Goal: Task Accomplishment & Management: Complete application form

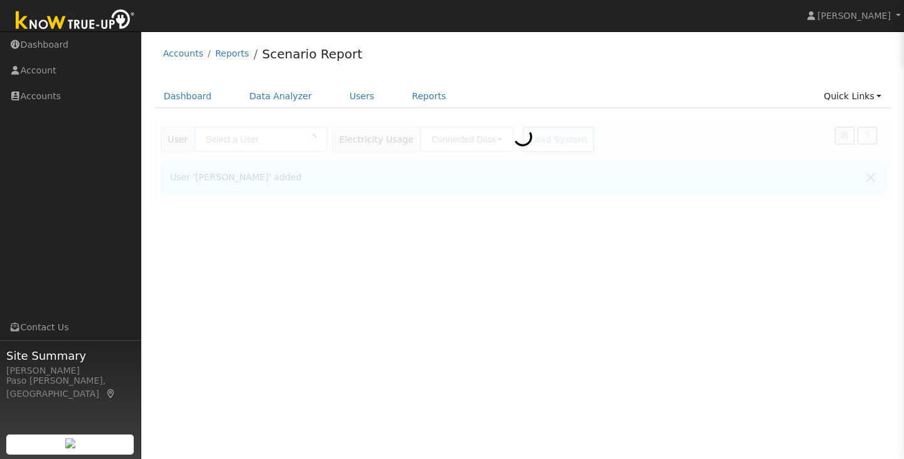
type input "[PERSON_NAME]"
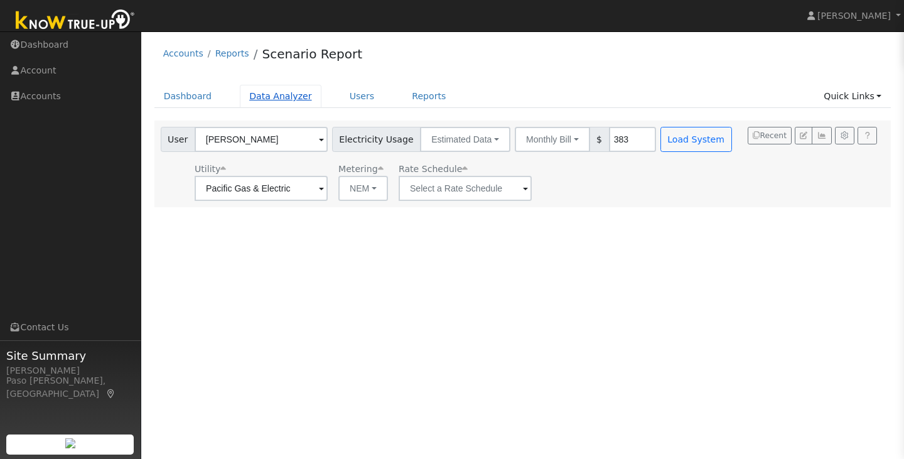
click at [283, 104] on link "Data Analyzer" at bounding box center [281, 96] width 82 height 23
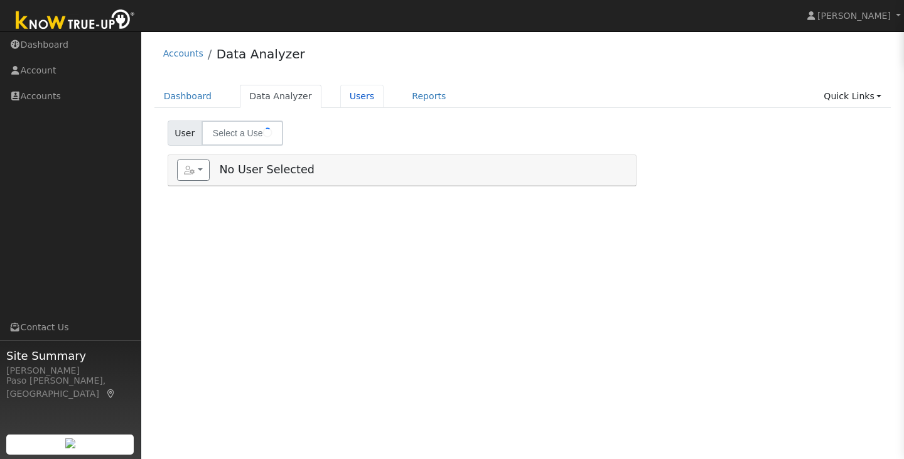
click at [340, 100] on link "Users" at bounding box center [362, 96] width 44 height 23
type input "Susan Litt"
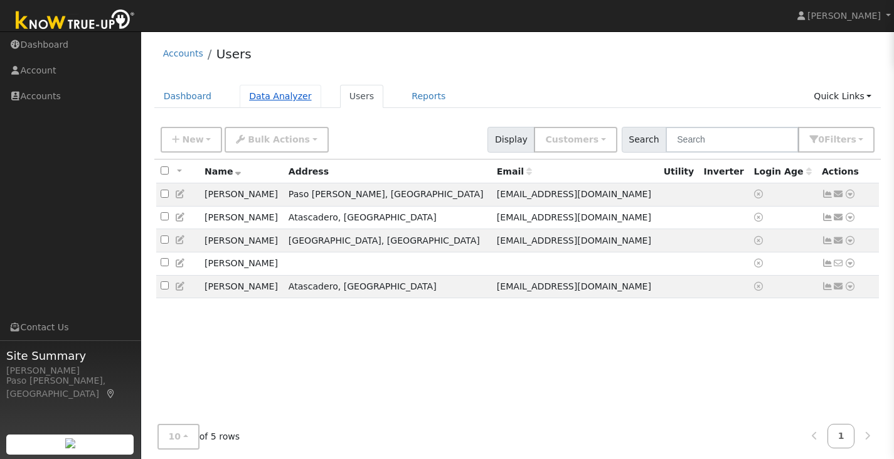
click at [295, 102] on link "Data Analyzer" at bounding box center [281, 96] width 82 height 23
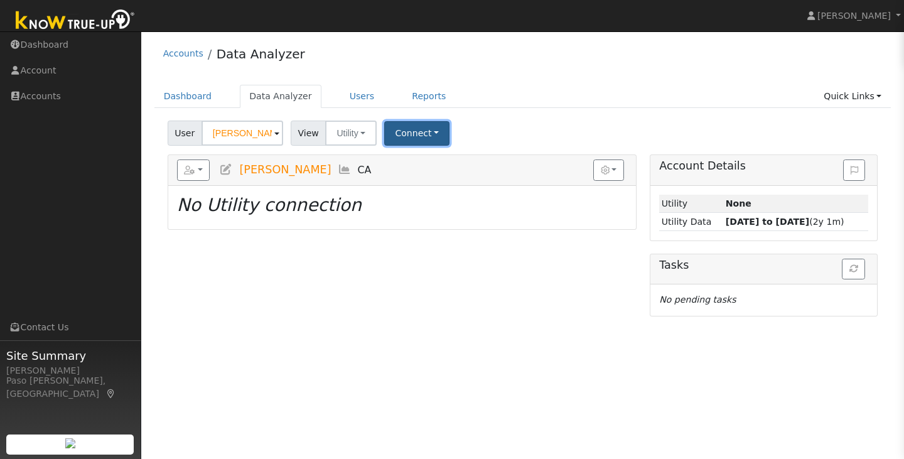
click at [424, 132] on button "Connect" at bounding box center [416, 133] width 65 height 24
click at [427, 159] on link "Select a Provider" at bounding box center [434, 161] width 98 height 18
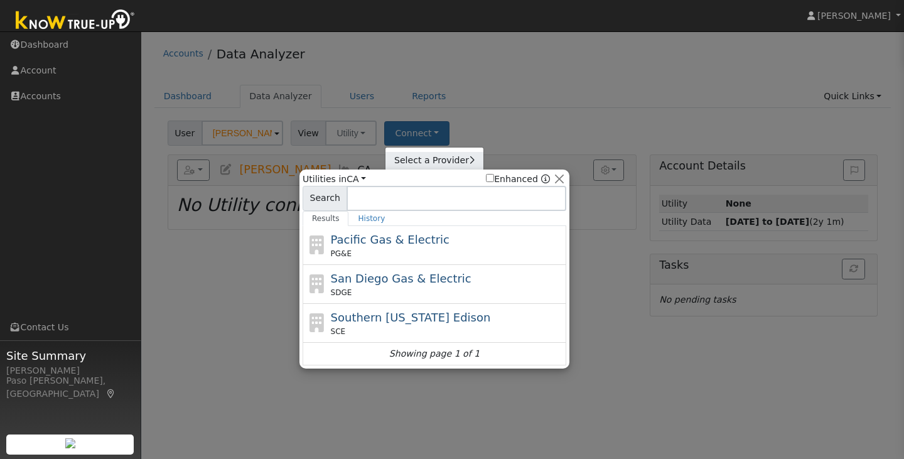
click at [427, 159] on link "Select a Provider" at bounding box center [434, 161] width 98 height 18
drag, startPoint x: 201, startPoint y: 249, endPoint x: 282, endPoint y: 149, distance: 128.0
click at [201, 249] on div at bounding box center [452, 229] width 904 height 459
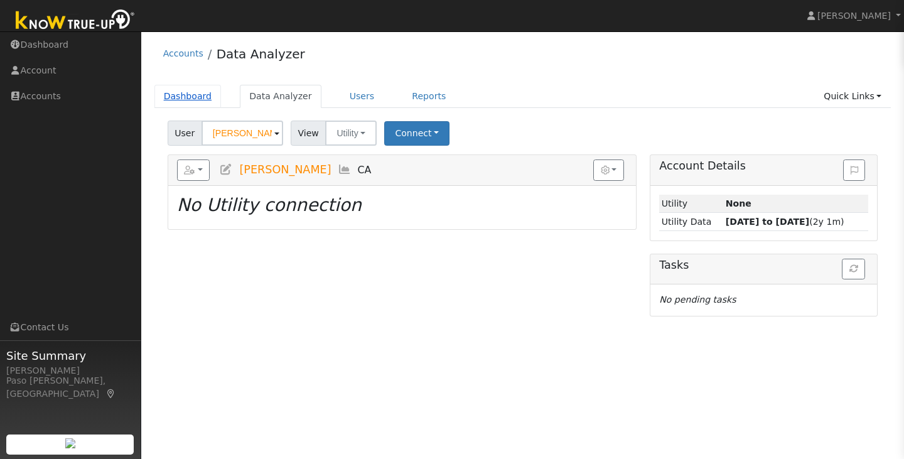
click at [181, 97] on link "Dashboard" at bounding box center [187, 96] width 67 height 23
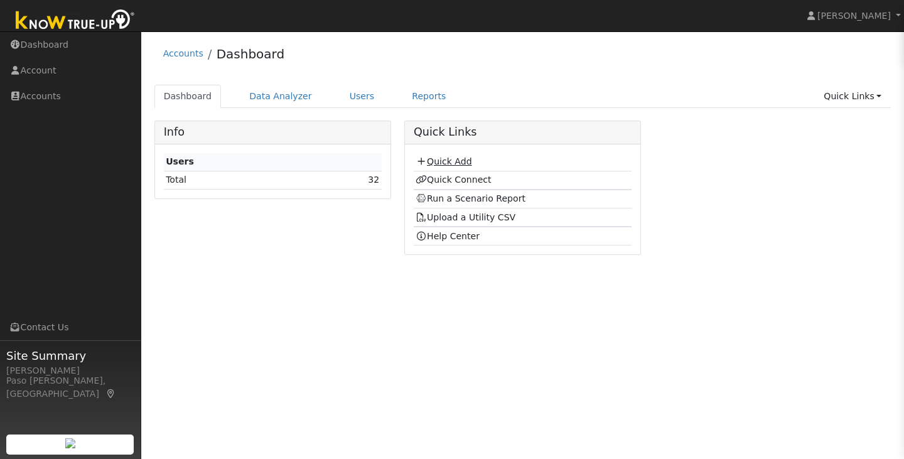
click at [468, 164] on link "Quick Add" at bounding box center [443, 161] width 56 height 10
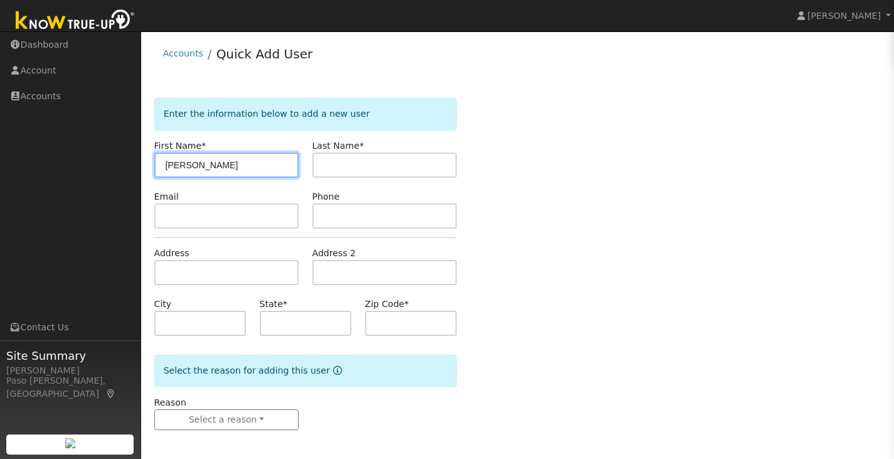
type input "[PERSON_NAME]"
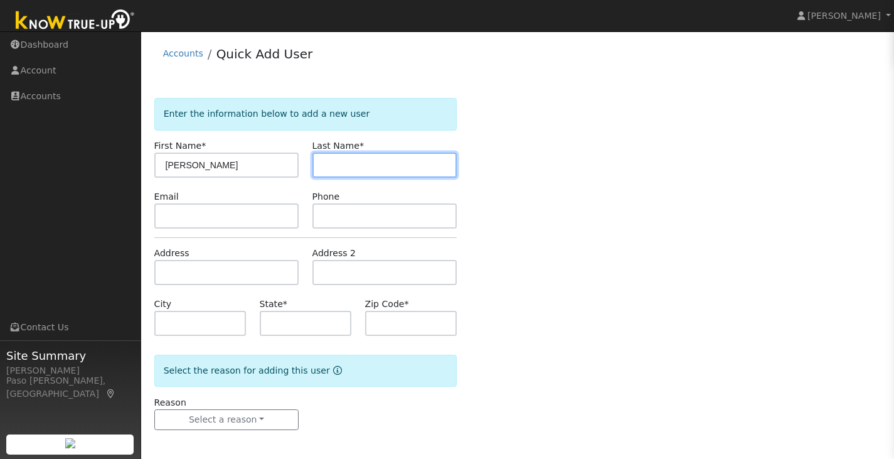
click at [360, 173] on input "text" at bounding box center [385, 165] width 145 height 25
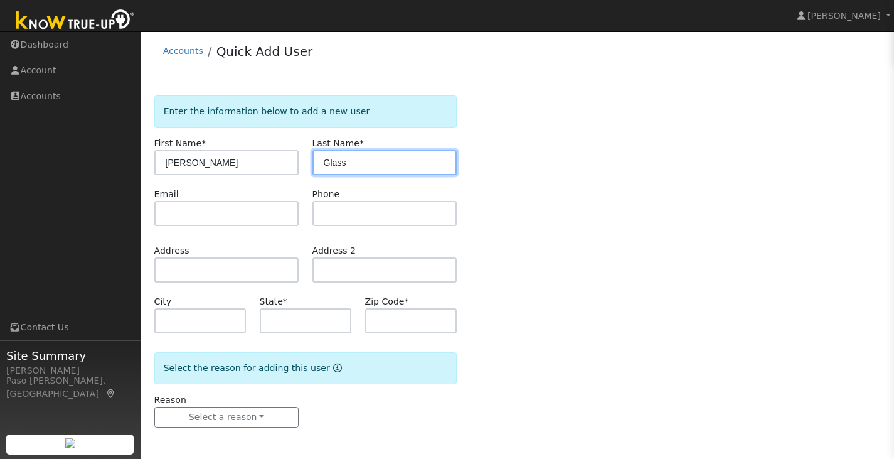
type input "Glass"
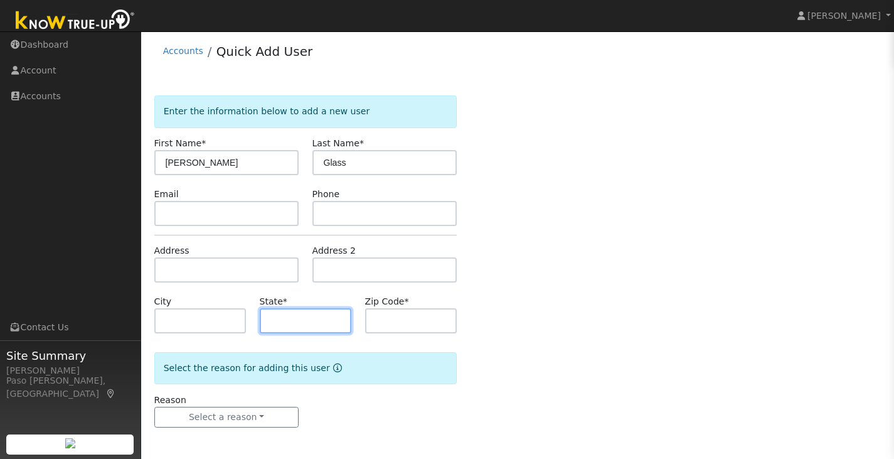
click at [299, 324] on input "text" at bounding box center [306, 320] width 92 height 25
type input "CA"
click at [377, 325] on input "text" at bounding box center [411, 320] width 92 height 25
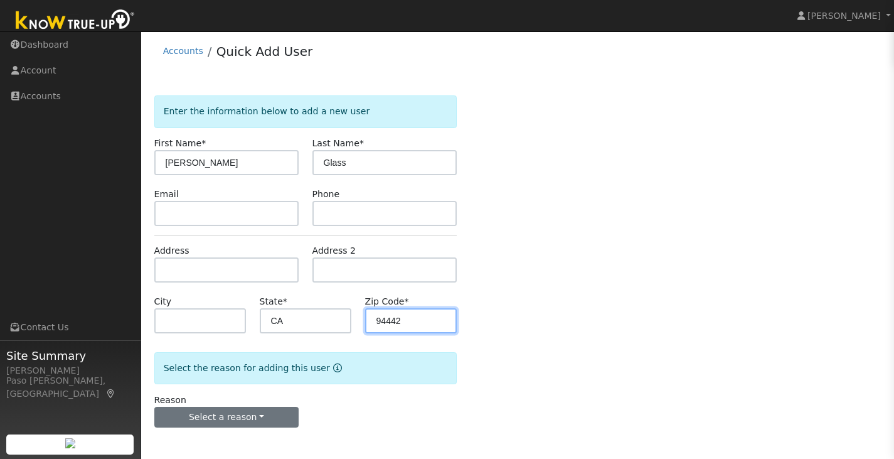
type input "94442"
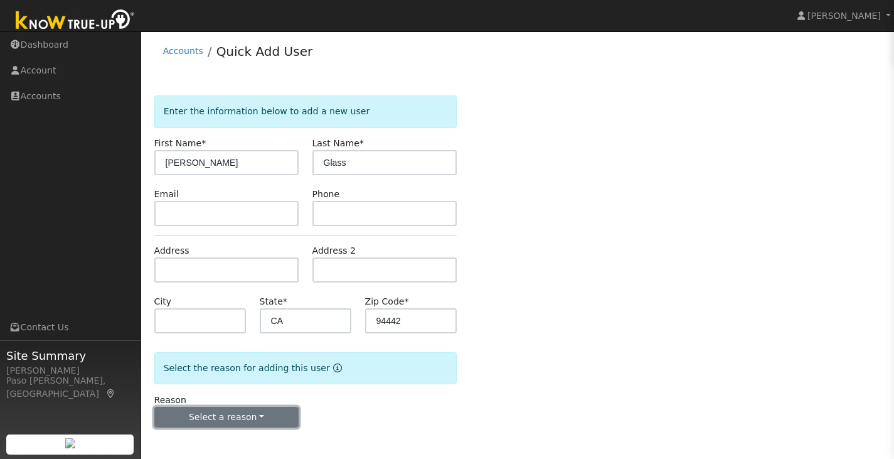
click at [282, 415] on button "Select a reason" at bounding box center [226, 417] width 145 height 21
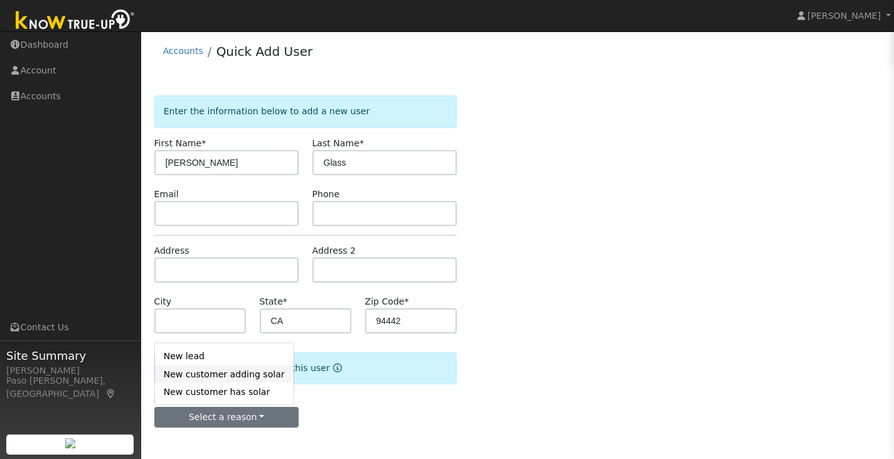
click at [244, 370] on link "New customer adding solar" at bounding box center [224, 374] width 139 height 18
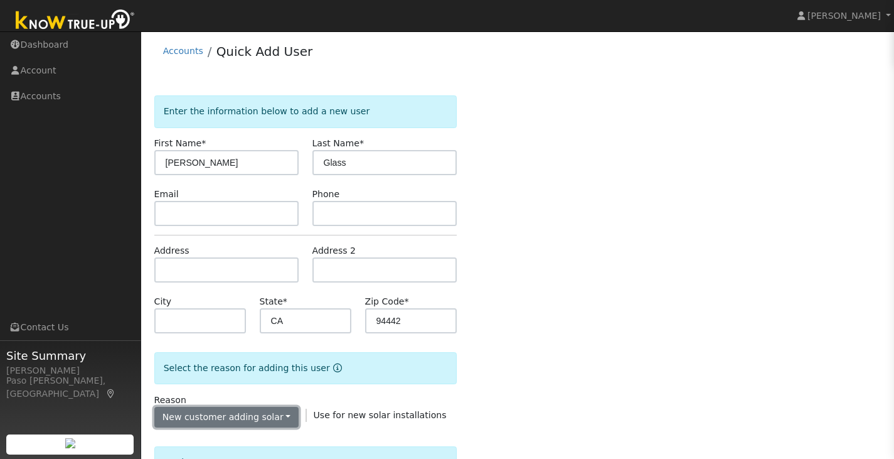
click at [250, 412] on button "New customer adding solar" at bounding box center [226, 417] width 145 height 21
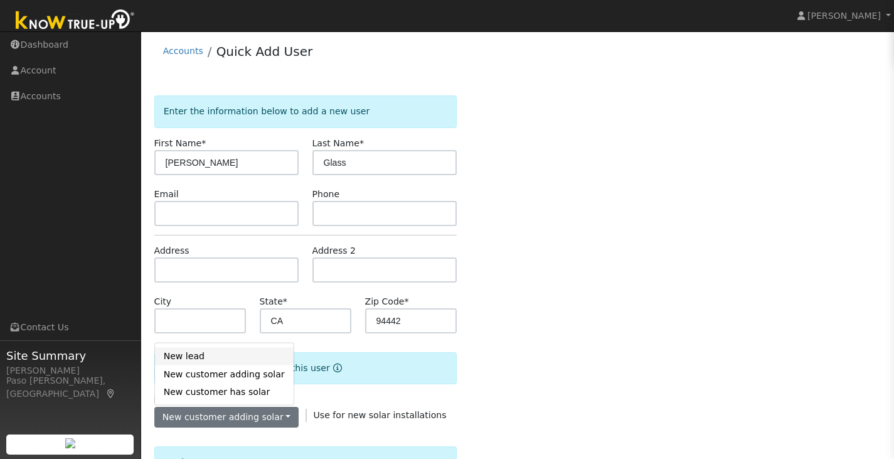
click at [237, 363] on link "New lead" at bounding box center [224, 356] width 139 height 18
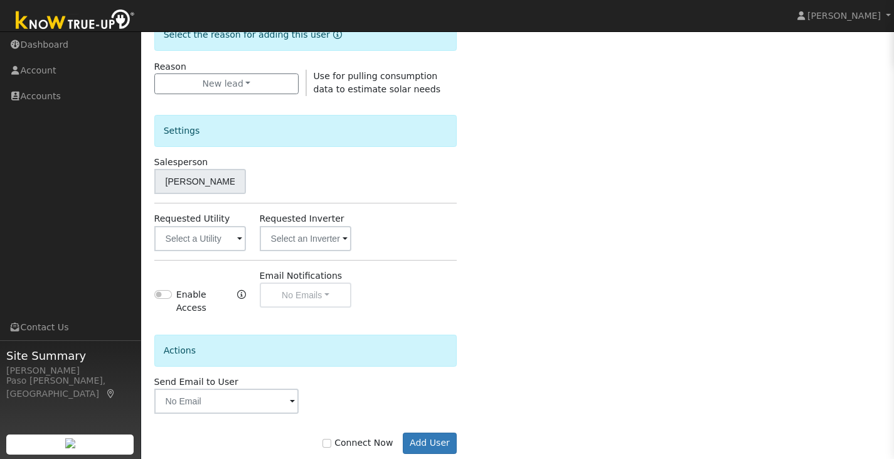
scroll to position [354, 0]
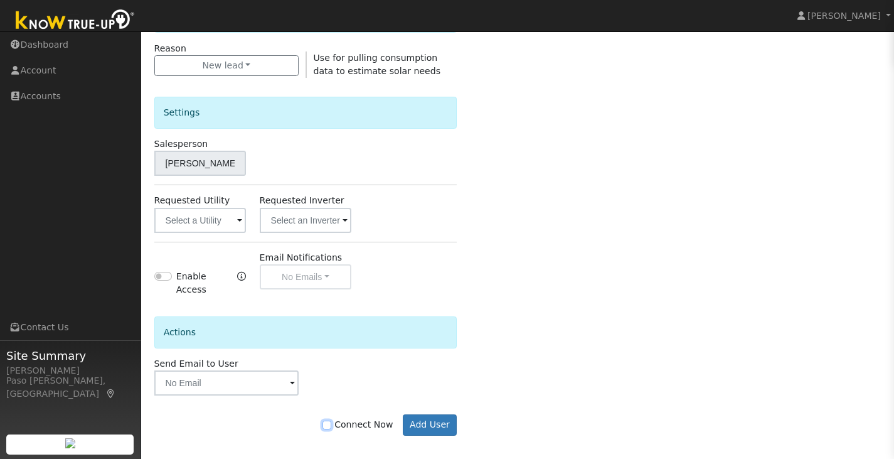
click at [331, 420] on input "Connect Now" at bounding box center [327, 424] width 9 height 9
checkbox input "true"
click at [438, 414] on button "Add User" at bounding box center [430, 424] width 55 height 21
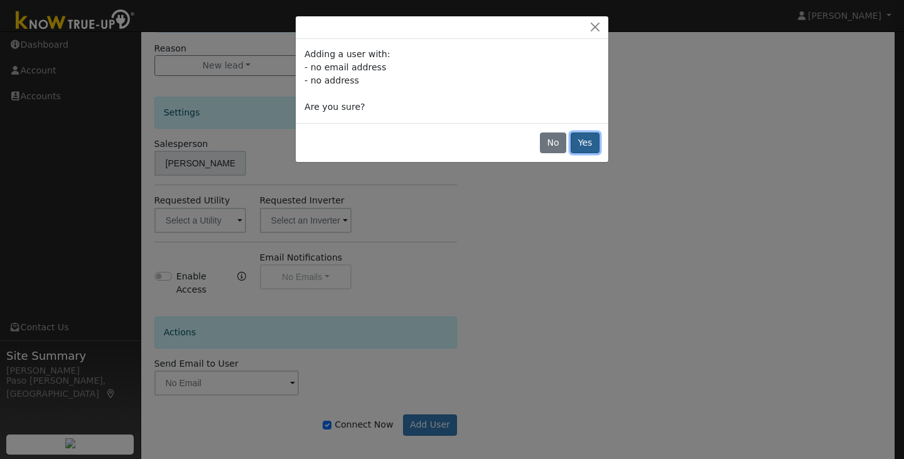
click at [591, 136] on button "Yes" at bounding box center [584, 142] width 29 height 21
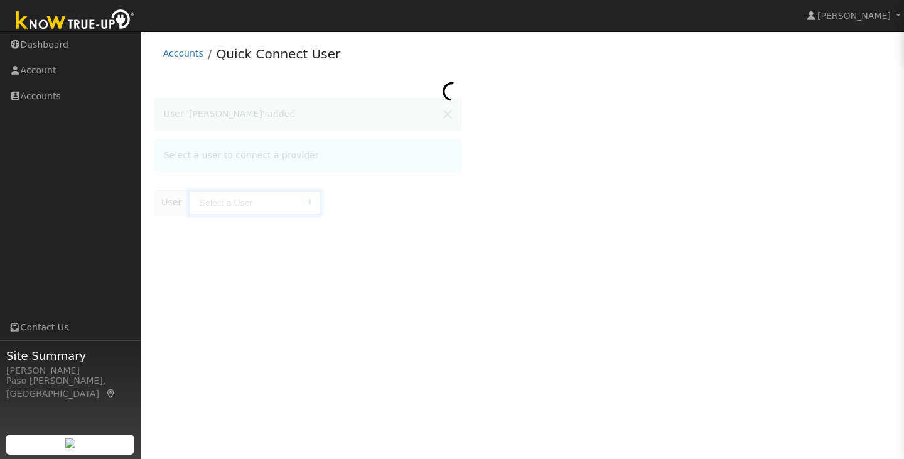
type input "Tim Glass"
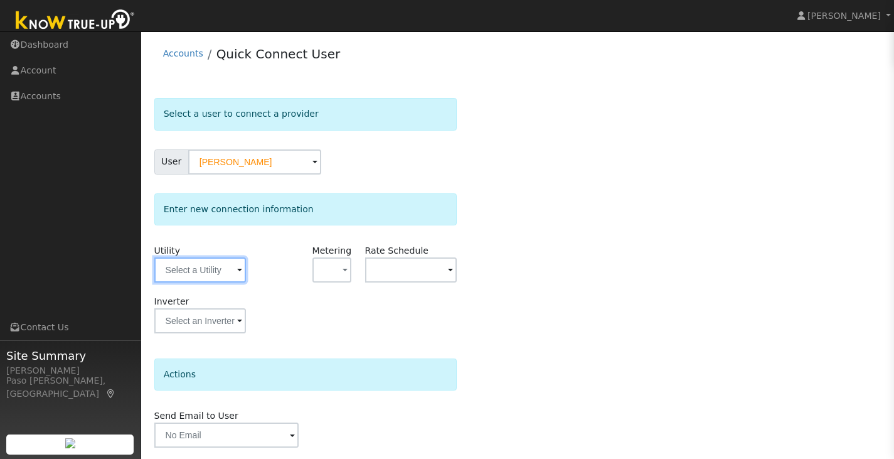
click at [195, 274] on input "text" at bounding box center [200, 269] width 92 height 25
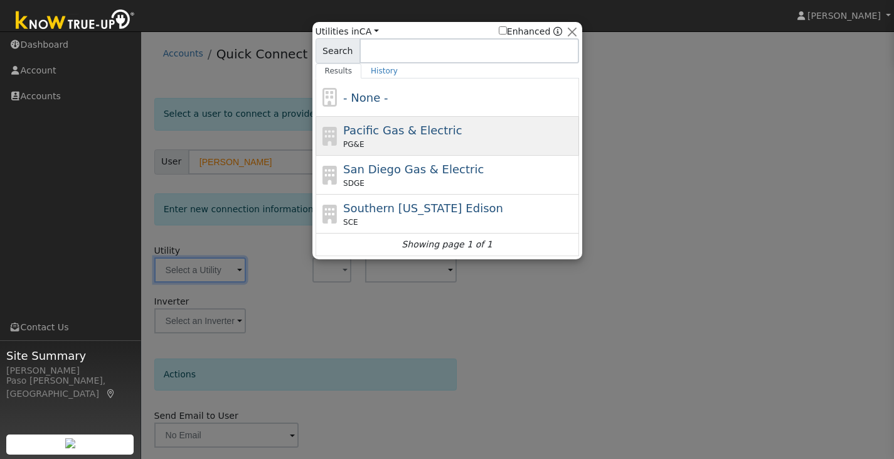
click at [391, 129] on span "Pacific Gas & Electric" at bounding box center [402, 130] width 119 height 13
type input "PG&E"
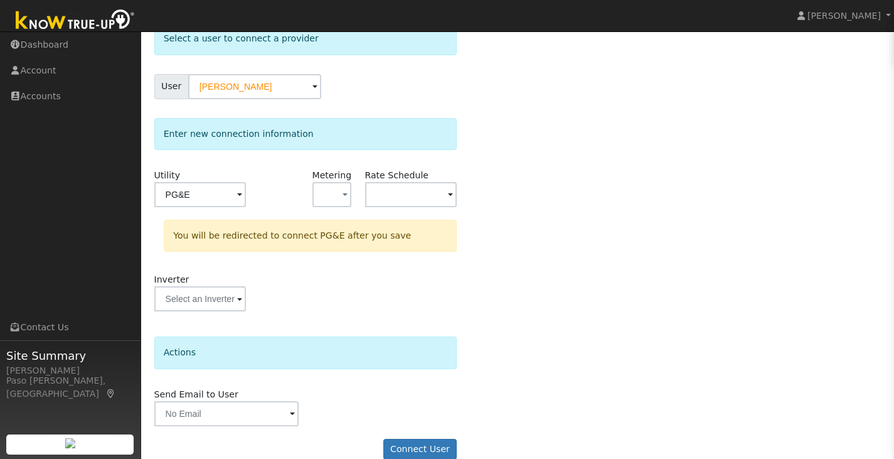
scroll to position [95, 0]
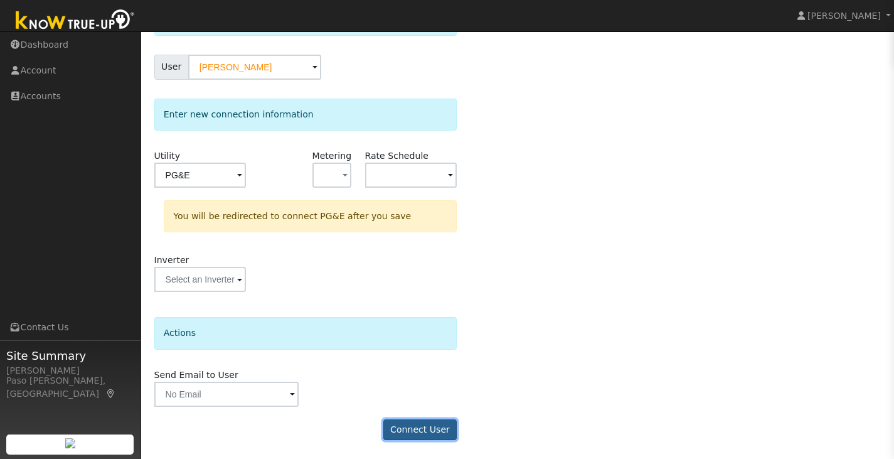
click at [430, 431] on button "Connect User" at bounding box center [420, 429] width 74 height 21
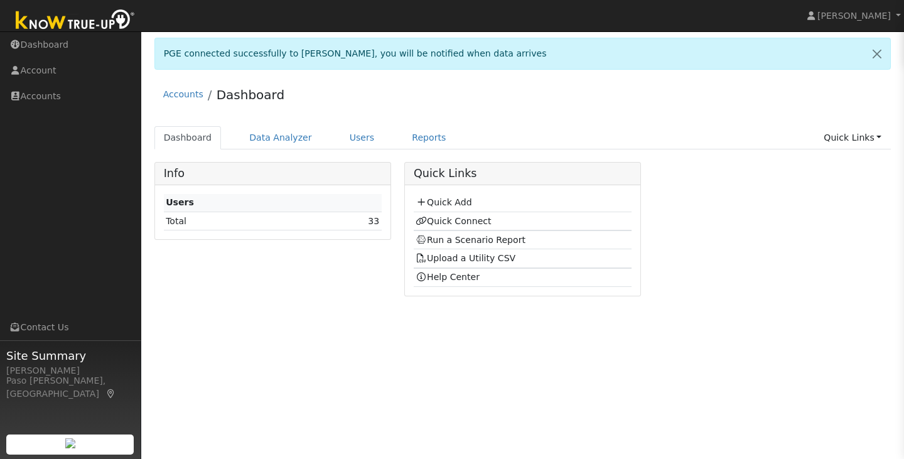
click at [447, 195] on td "Quick Add" at bounding box center [523, 203] width 218 height 18
click at [447, 199] on link "Quick Add" at bounding box center [443, 202] width 56 height 10
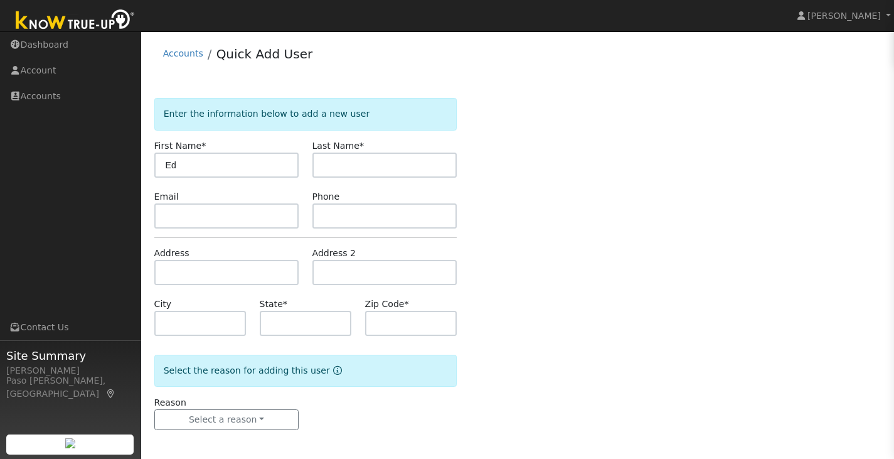
type input "Ed"
click at [328, 168] on input "text" at bounding box center [385, 165] width 145 height 25
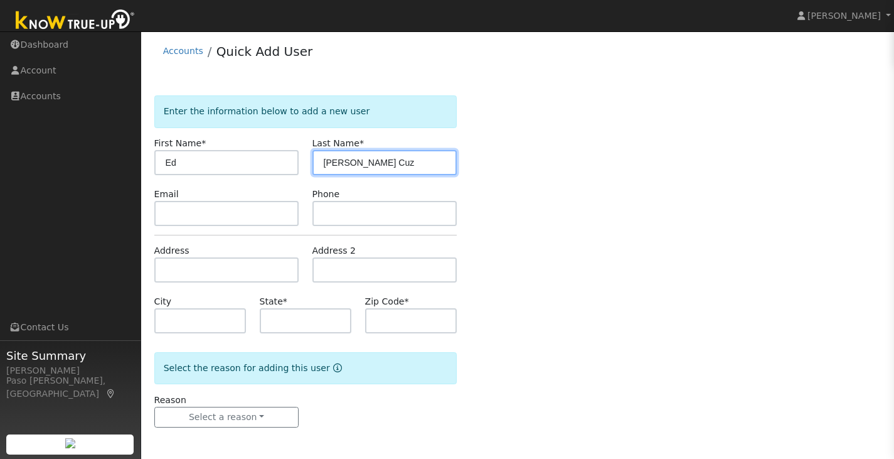
type input "Miller Cuz"
click at [212, 404] on div "Reason Select a reason New lead New customer adding solar New customer has solar" at bounding box center [226, 410] width 158 height 35
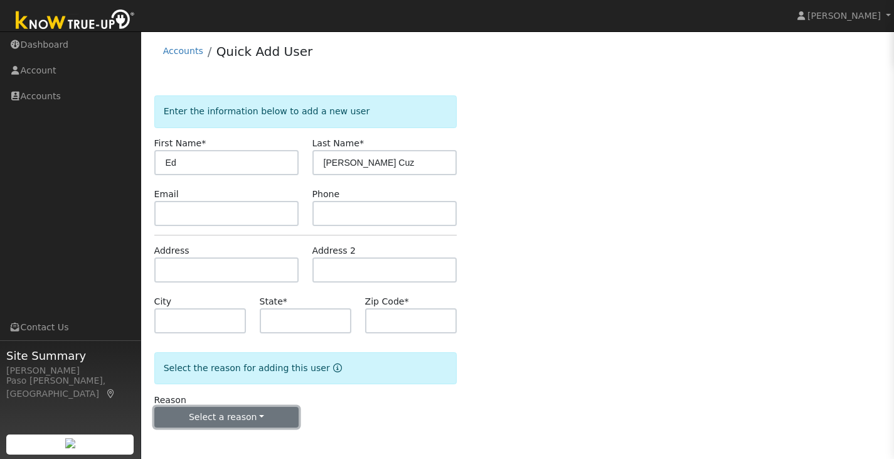
click at [212, 408] on button "Select a reason" at bounding box center [226, 417] width 145 height 21
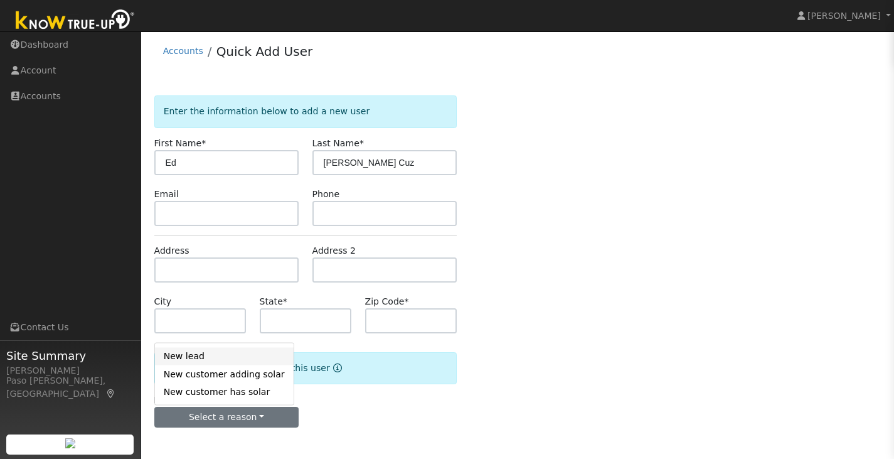
click at [206, 361] on link "New lead" at bounding box center [224, 356] width 139 height 18
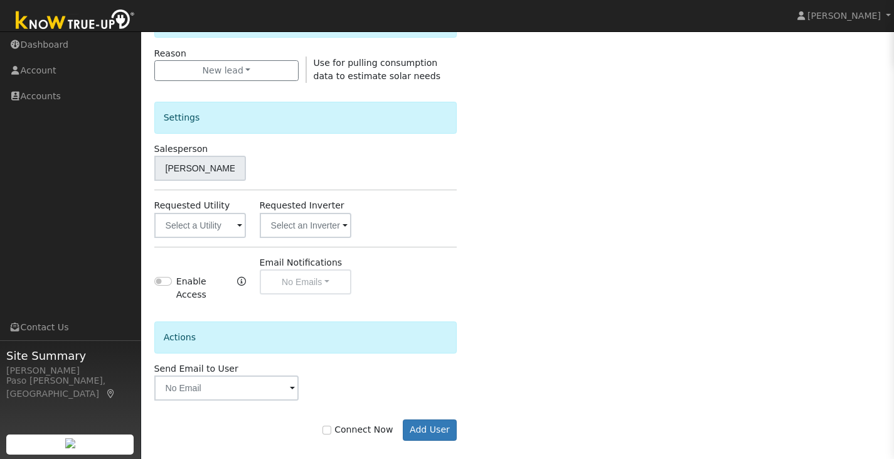
scroll to position [354, 0]
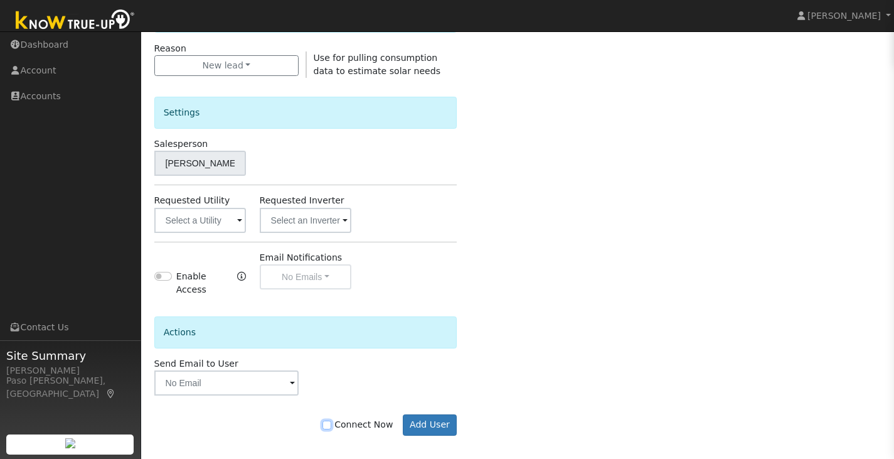
click at [331, 420] on input "Connect Now" at bounding box center [327, 424] width 9 height 9
checkbox input "true"
click at [433, 421] on button "Add User" at bounding box center [430, 424] width 55 height 21
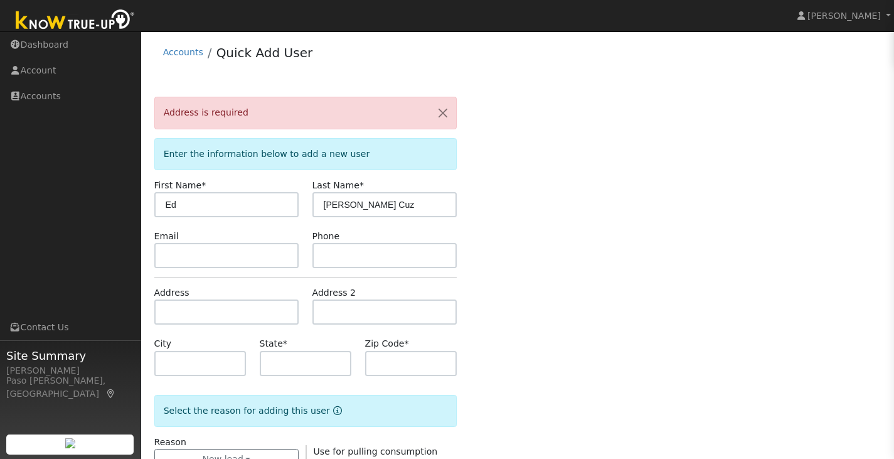
scroll to position [0, 0]
click at [306, 358] on input "text" at bounding box center [306, 364] width 92 height 25
type input "CA"
drag, startPoint x: 375, startPoint y: 373, endPoint x: 383, endPoint y: 372, distance: 8.3
click at [378, 373] on input "text" at bounding box center [411, 364] width 92 height 25
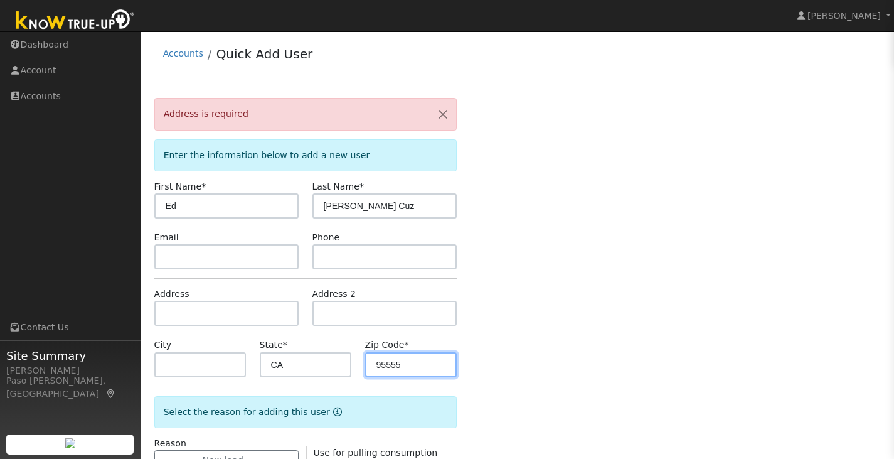
type input "95555"
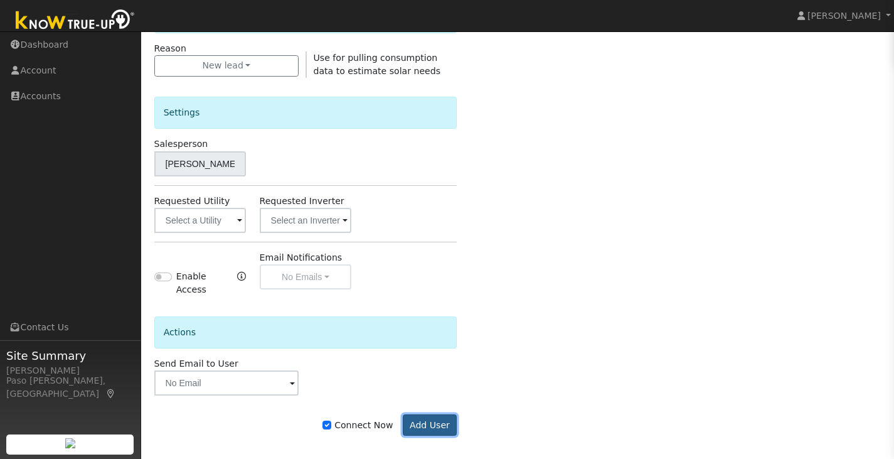
click at [428, 414] on button "Add User" at bounding box center [430, 424] width 55 height 21
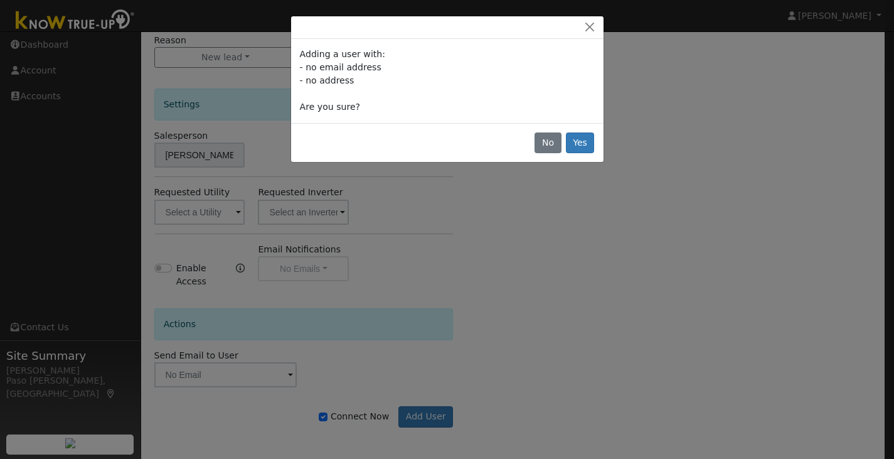
scroll to position [354, 0]
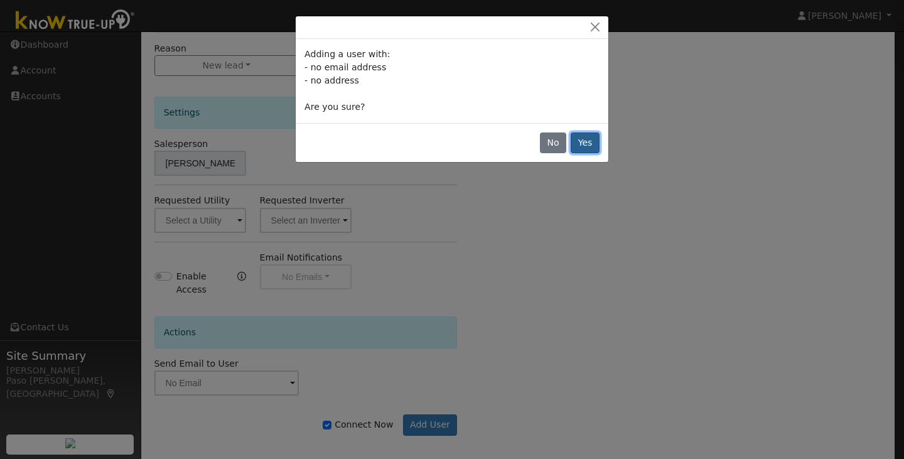
click at [582, 142] on button "Yes" at bounding box center [584, 142] width 29 height 21
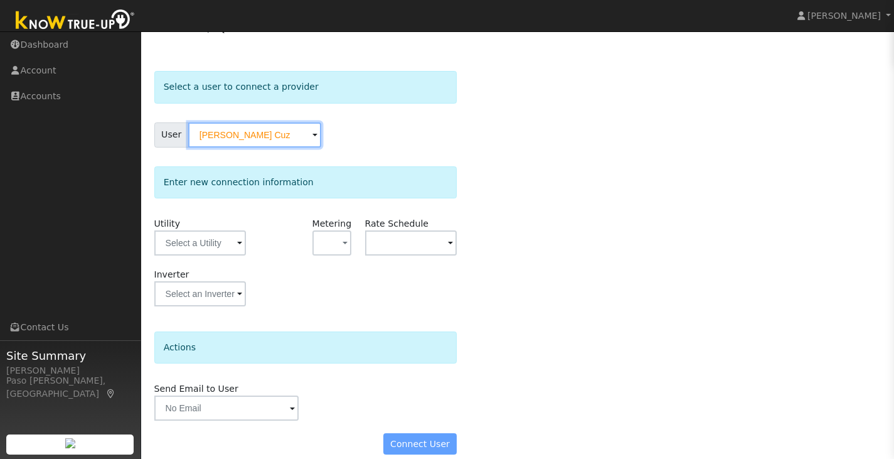
scroll to position [41, 0]
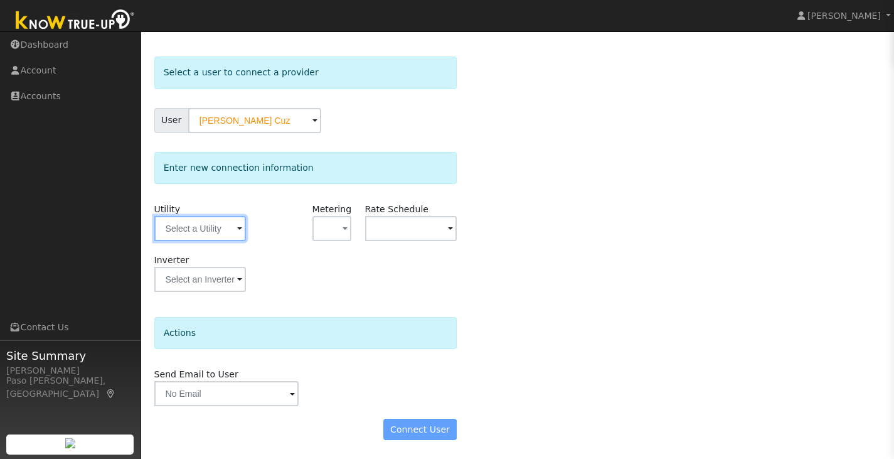
click at [206, 225] on input "text" at bounding box center [200, 228] width 92 height 25
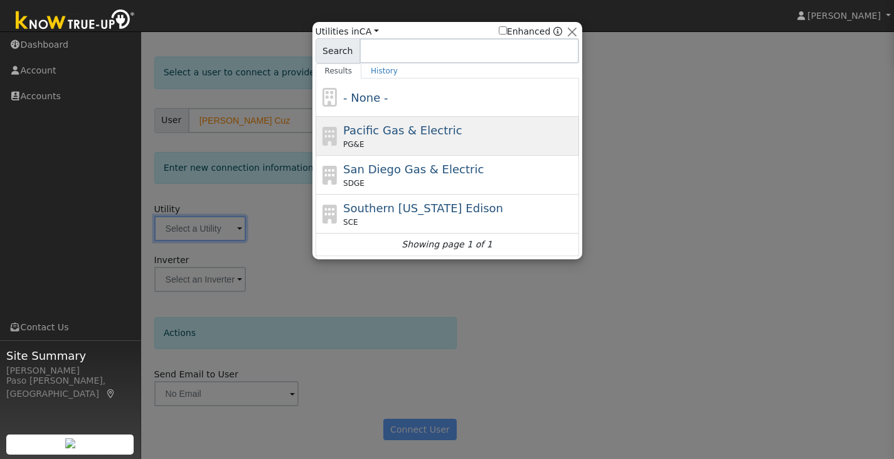
click at [388, 137] on span "Pacific Gas & Electric" at bounding box center [402, 130] width 119 height 13
type input "PG&E"
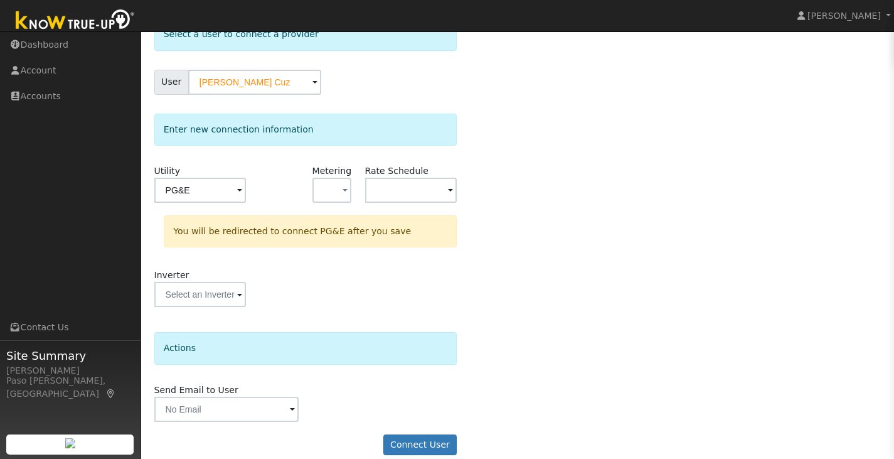
scroll to position [95, 0]
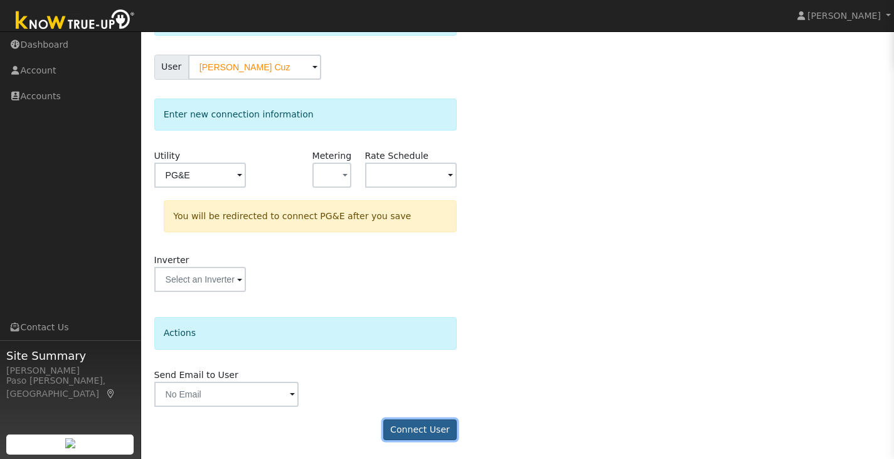
click at [428, 419] on button "Connect User" at bounding box center [420, 429] width 74 height 21
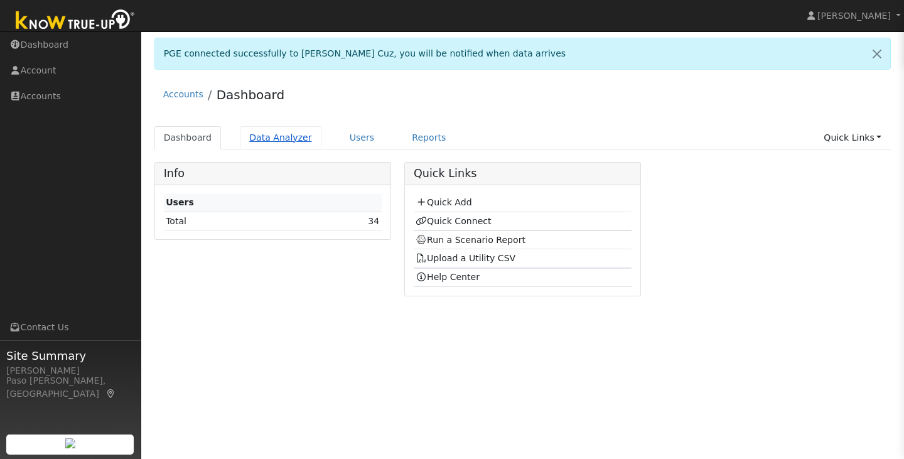
click at [295, 140] on link "Data Analyzer" at bounding box center [281, 137] width 82 height 23
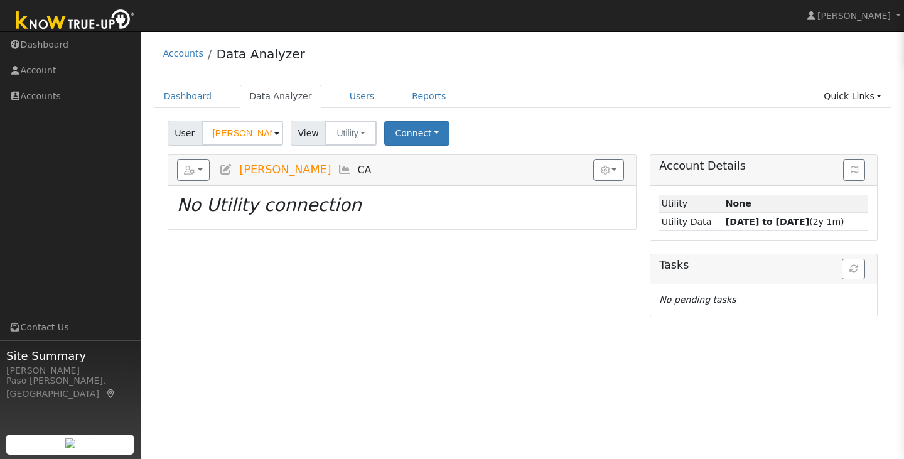
click at [250, 136] on input "Susan Litt" at bounding box center [242, 132] width 82 height 25
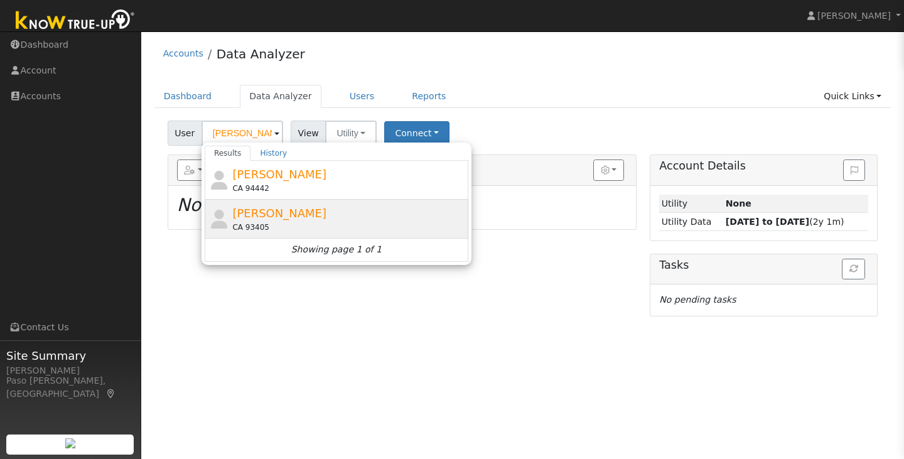
click at [247, 202] on div "Tim Riley CA 93405" at bounding box center [337, 219] width 264 height 39
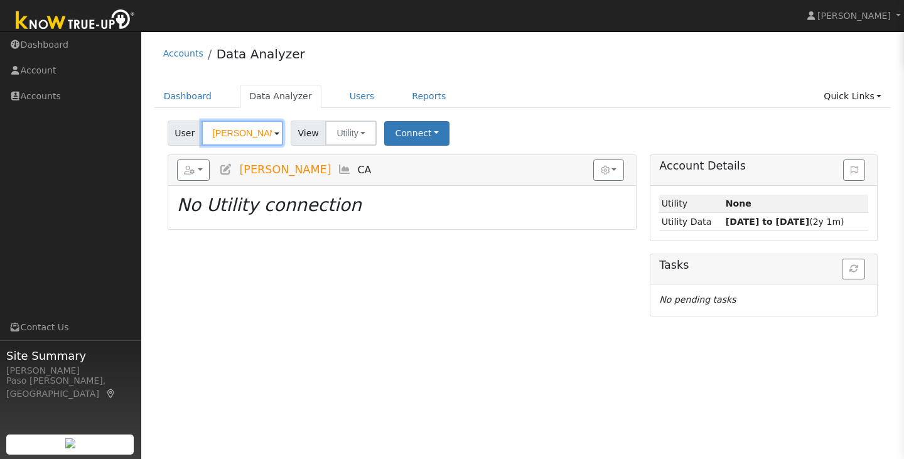
click at [255, 139] on input "Tim Riley" at bounding box center [242, 132] width 82 height 25
click at [255, 139] on input "[PERSON_NAME]" at bounding box center [242, 132] width 82 height 25
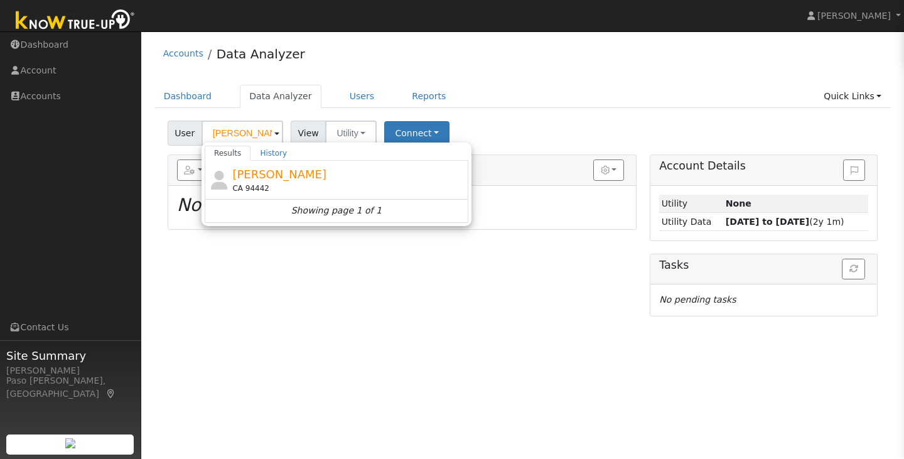
click at [257, 170] on span "[PERSON_NAME]" at bounding box center [279, 174] width 94 height 13
type input "[PERSON_NAME]"
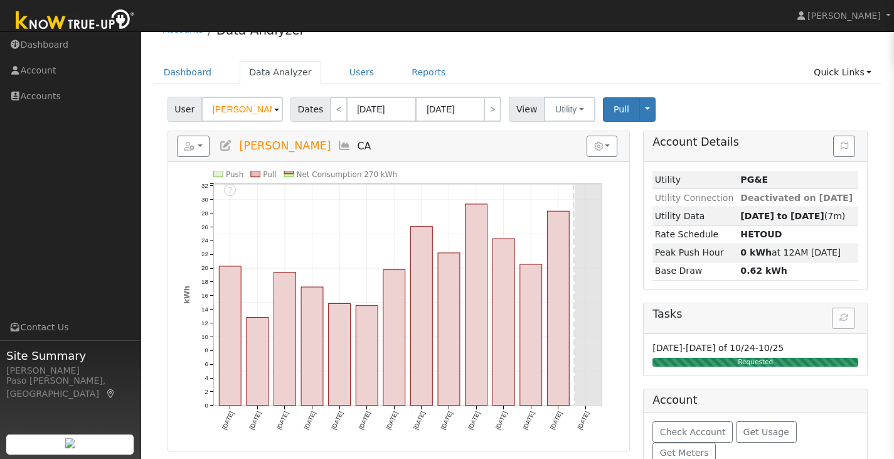
scroll to position [37, 0]
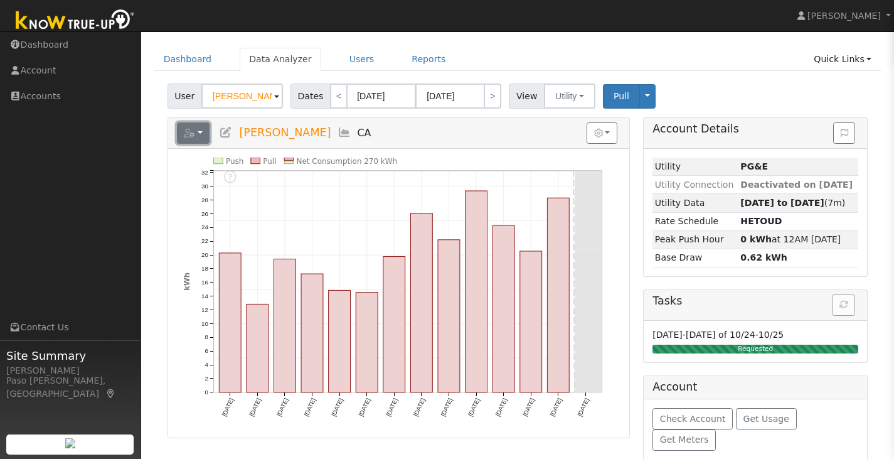
click at [196, 129] on button "button" at bounding box center [193, 132] width 33 height 21
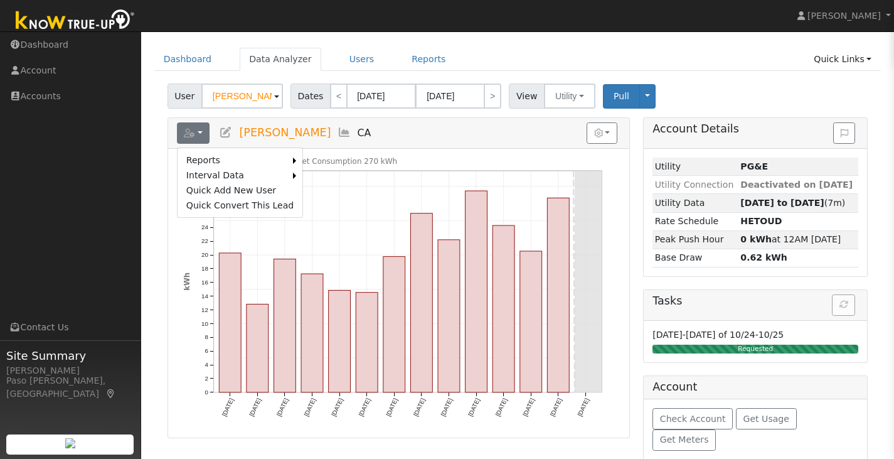
click at [174, 193] on div "10/14 - undefined 10/13 - undefined 10/12 - undefined 10/11 - undefined 10/10 -…" at bounding box center [398, 293] width 461 height 289
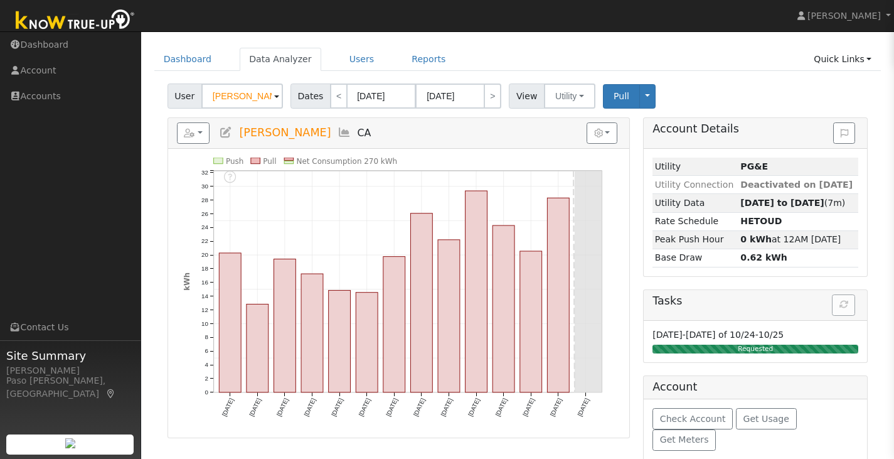
click at [839, 308] on div "Tasks" at bounding box center [755, 305] width 223 height 31
click at [230, 134] on icon at bounding box center [226, 132] width 14 height 11
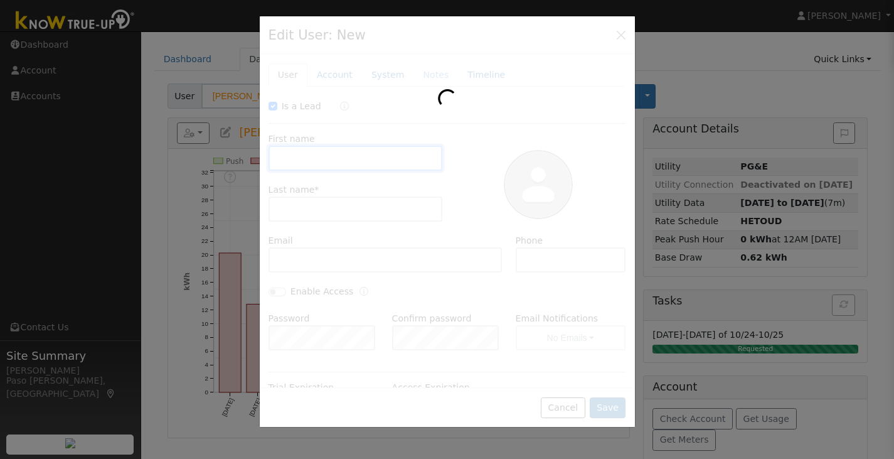
checkbox input "true"
type input "Tim"
type input "Glass"
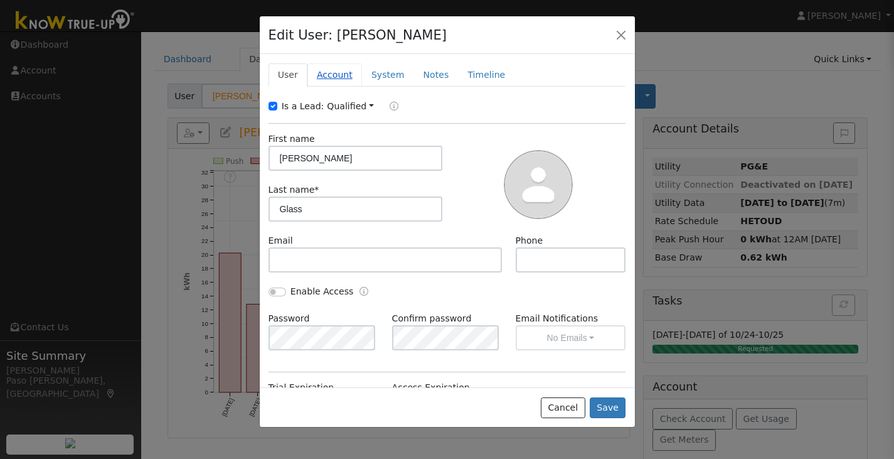
click at [339, 83] on link "Account" at bounding box center [335, 74] width 55 height 23
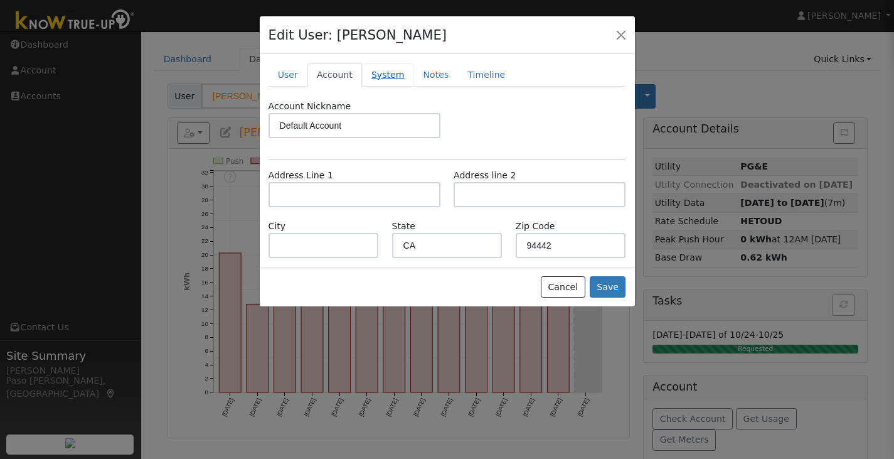
click at [363, 71] on link "System" at bounding box center [388, 74] width 52 height 23
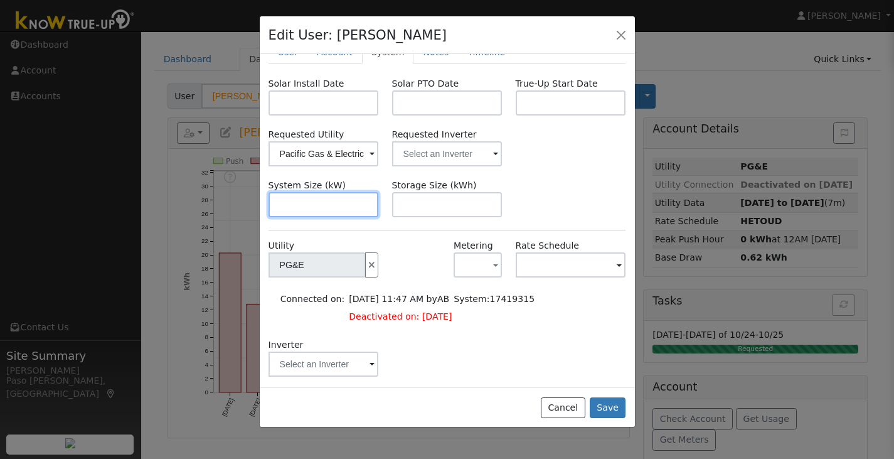
scroll to position [33, 0]
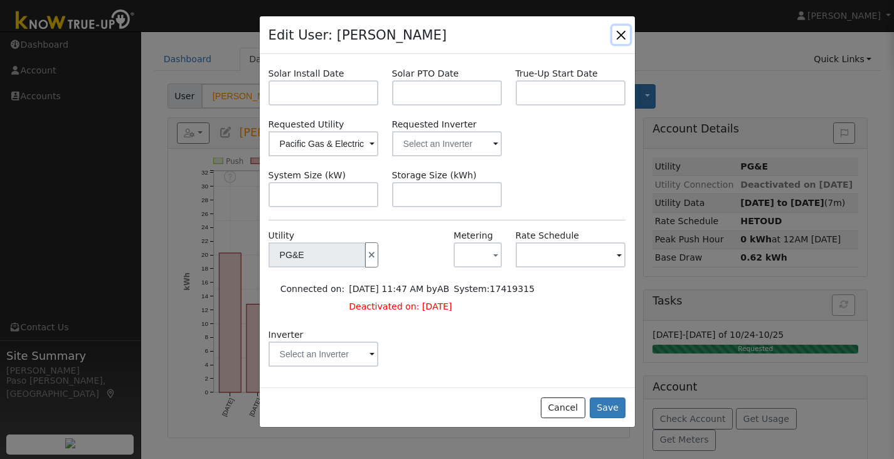
click at [619, 31] on button "button" at bounding box center [622, 35] width 18 height 18
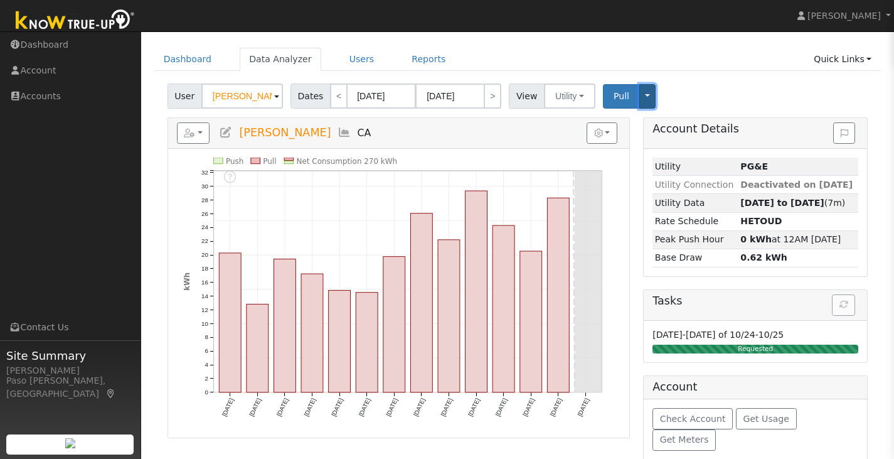
click at [640, 100] on button "Toggle Dropdown" at bounding box center [648, 96] width 16 height 24
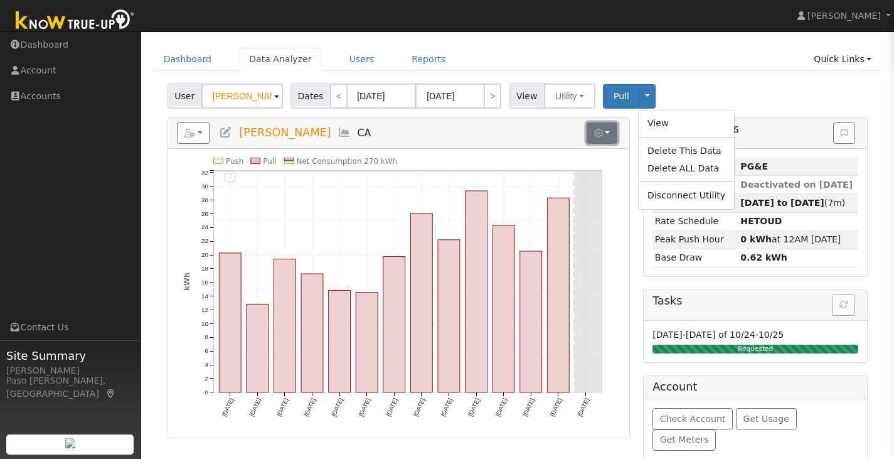
click at [602, 135] on icon "button" at bounding box center [598, 133] width 9 height 9
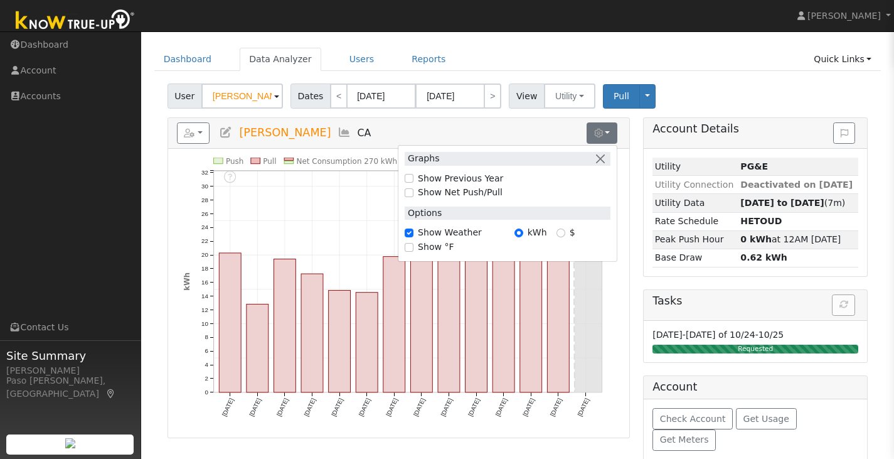
click at [478, 127] on h5 "Reports Scenario Health Check Energy Audit Account Timeline User Audit Trail In…" at bounding box center [399, 132] width 444 height 21
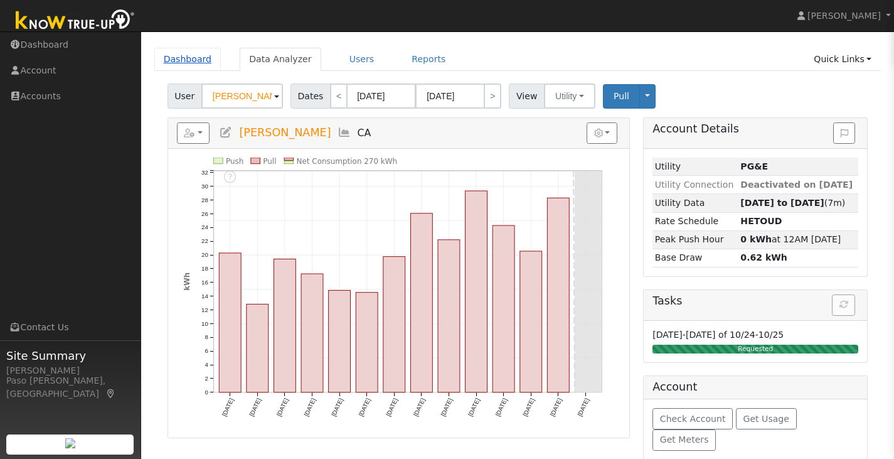
click at [185, 64] on link "Dashboard" at bounding box center [187, 59] width 67 height 23
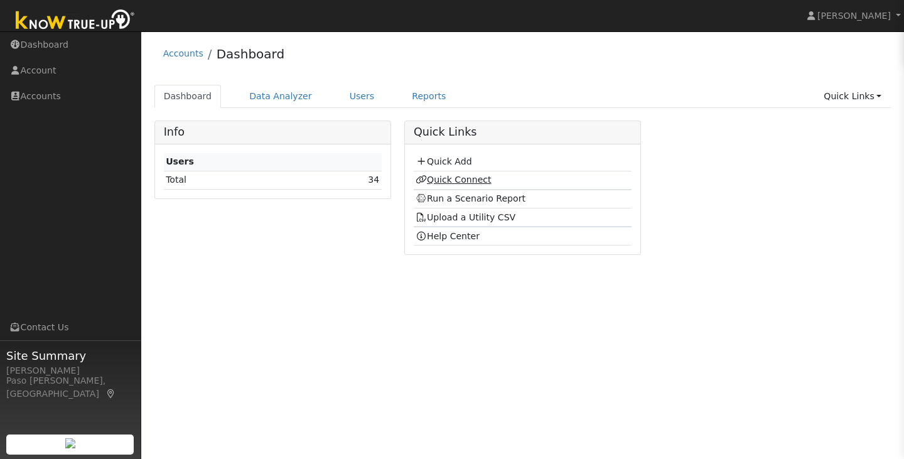
click at [476, 181] on link "Quick Connect" at bounding box center [452, 179] width 75 height 10
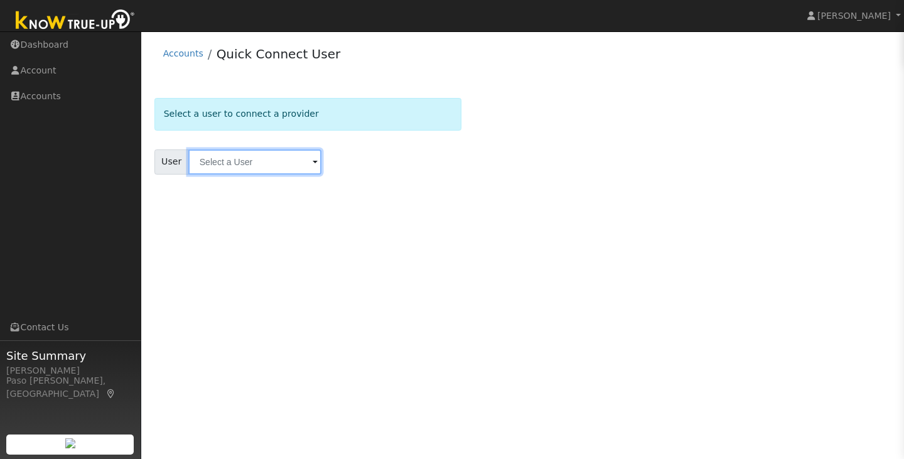
click at [269, 161] on input "text" at bounding box center [254, 161] width 133 height 25
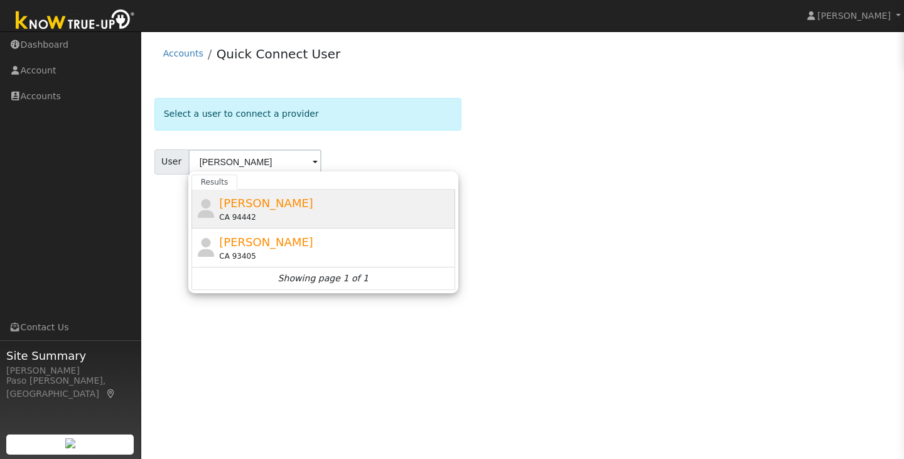
click at [237, 203] on span "[PERSON_NAME]" at bounding box center [266, 202] width 94 height 13
type input "[PERSON_NAME]"
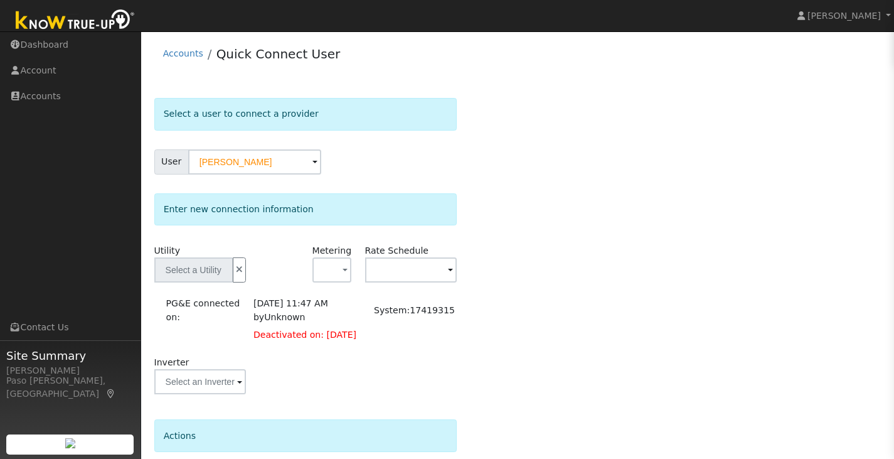
type input "PG&E"
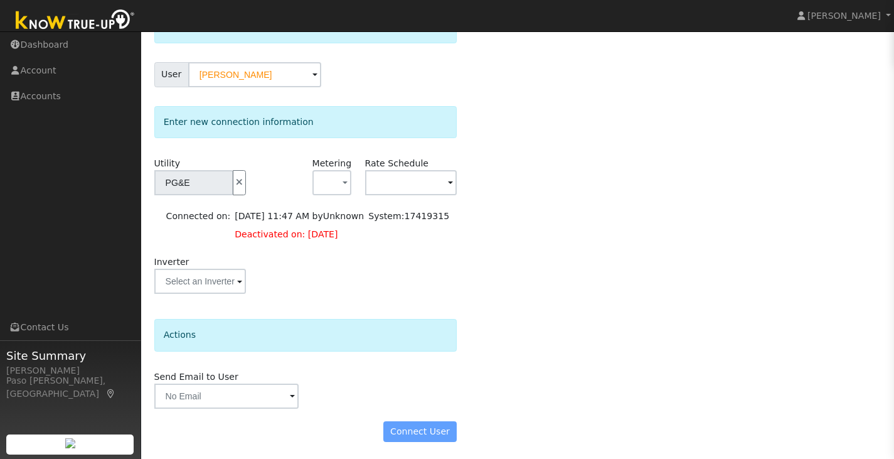
scroll to position [89, 0]
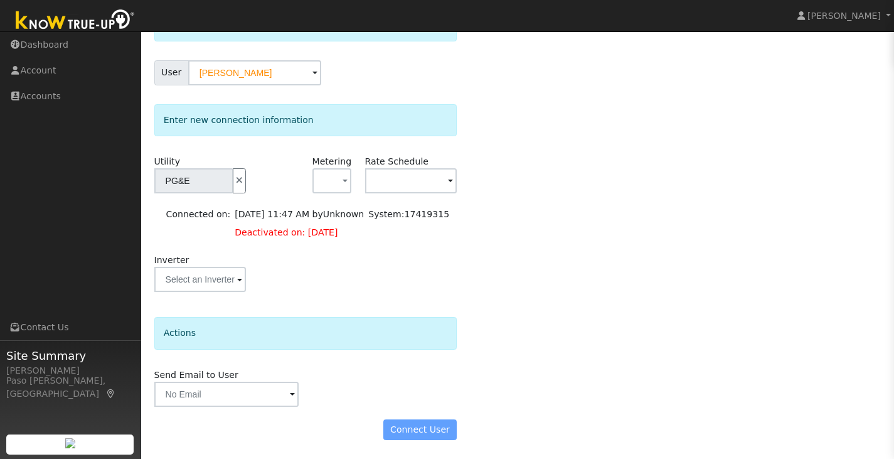
click at [421, 426] on div "Connect User" at bounding box center [305, 429] width 316 height 21
click at [237, 181] on icon "button" at bounding box center [239, 180] width 11 height 9
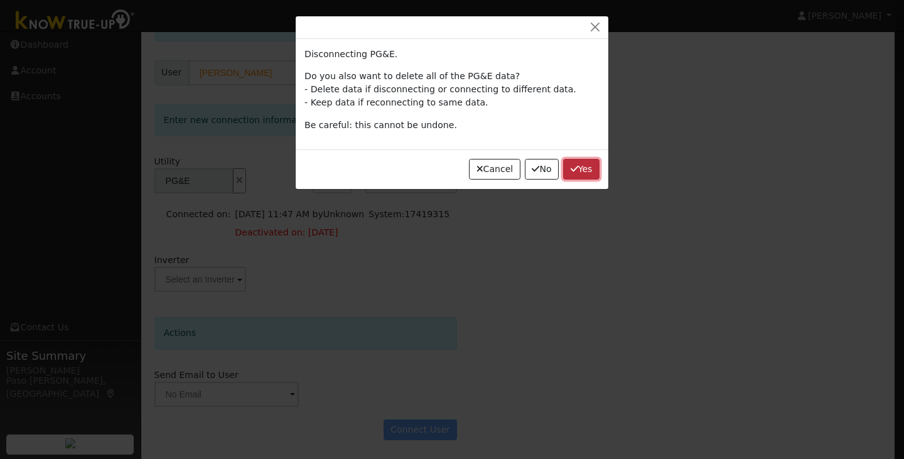
click at [574, 168] on icon "button" at bounding box center [574, 168] width 8 height 9
click at [573, 165] on icon "button" at bounding box center [574, 168] width 8 height 9
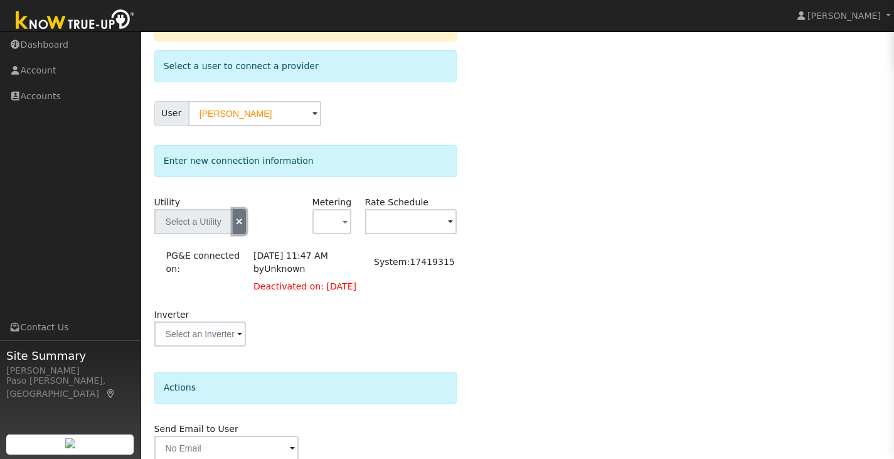
click at [244, 223] on icon "button" at bounding box center [239, 221] width 11 height 9
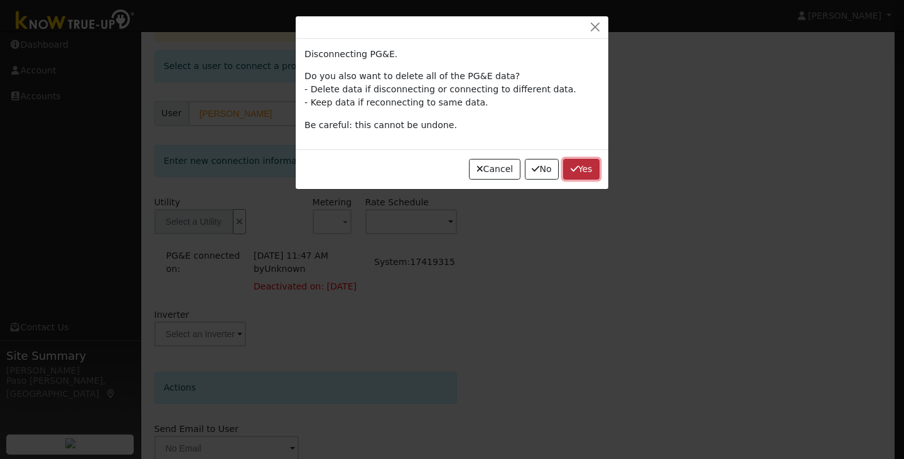
click at [586, 162] on button "Yes" at bounding box center [581, 169] width 36 height 21
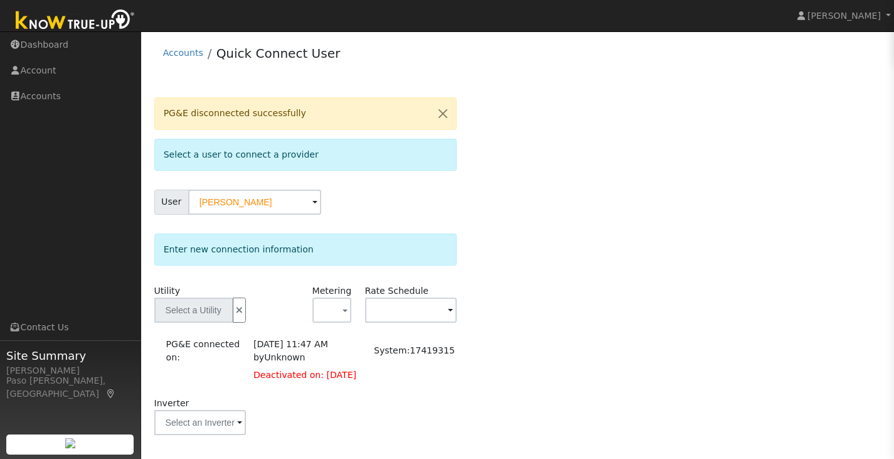
scroll to position [0, 0]
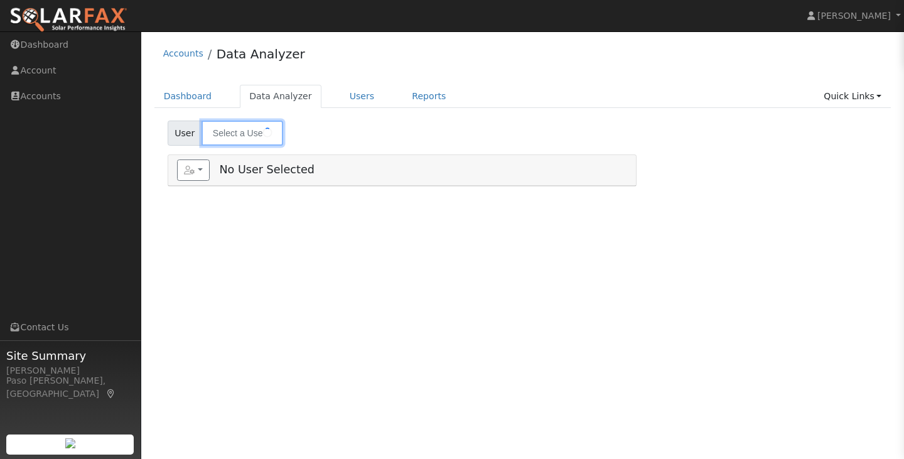
type input "[PERSON_NAME] Cuz"
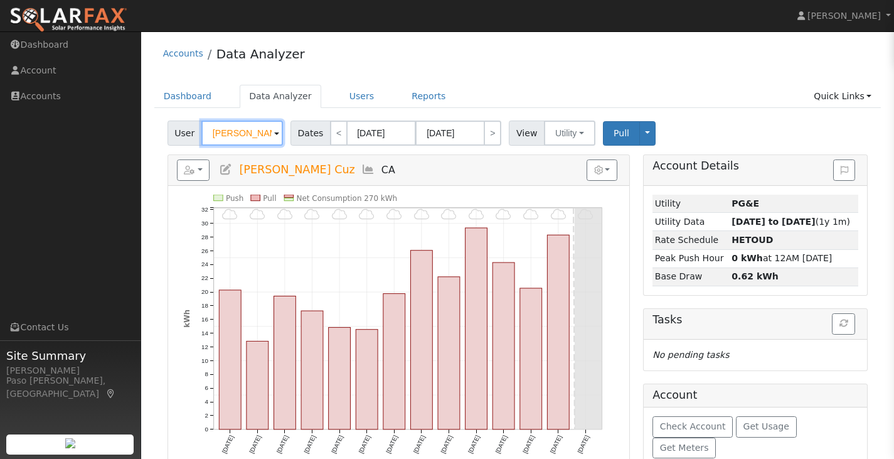
scroll to position [22, 0]
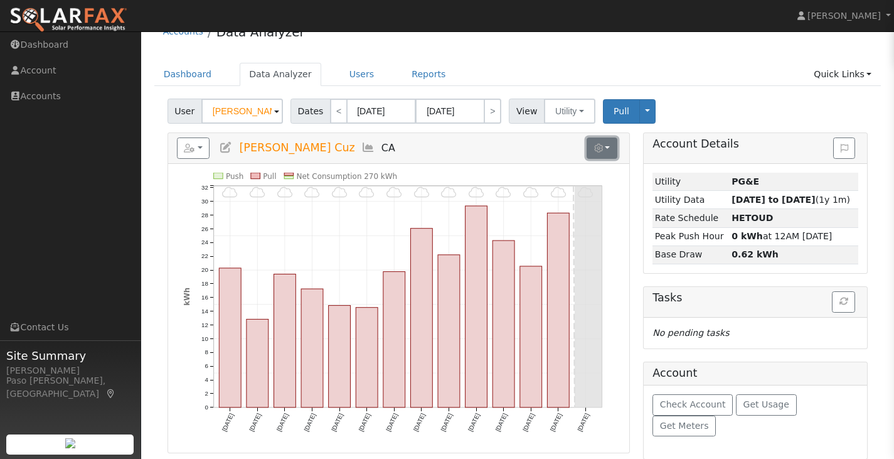
click at [600, 144] on icon "button" at bounding box center [598, 148] width 9 height 9
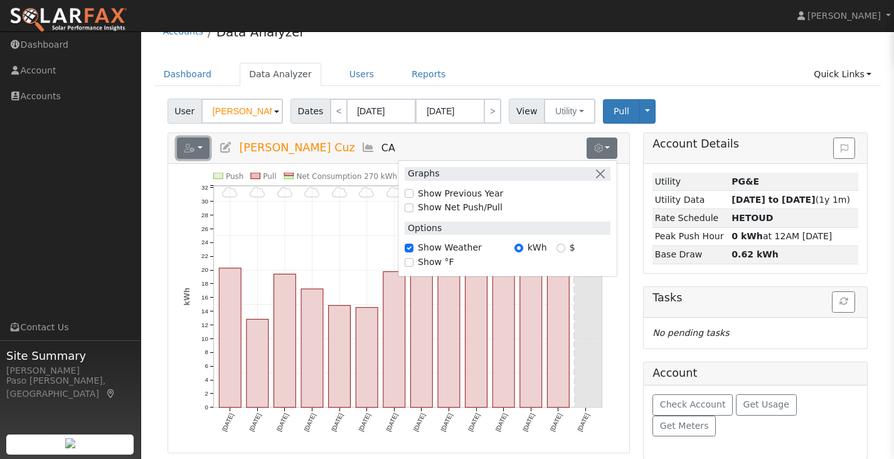
click at [205, 150] on button "button" at bounding box center [193, 147] width 33 height 21
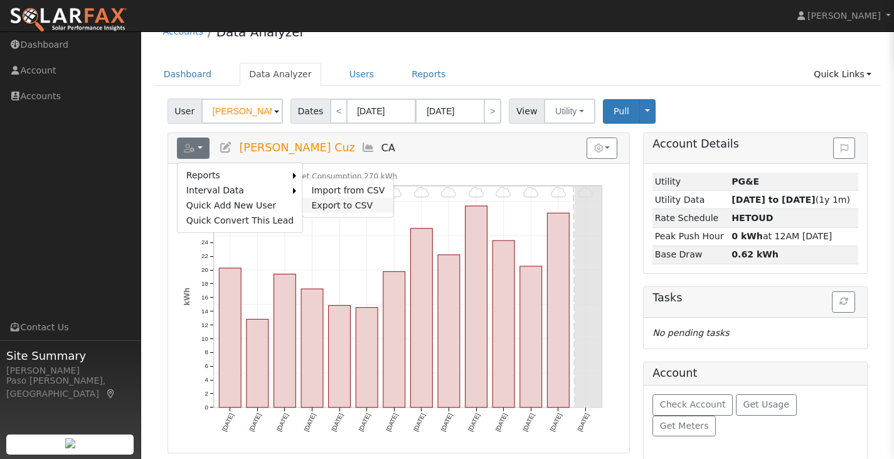
click at [347, 202] on link "Export to CSV" at bounding box center [347, 205] width 91 height 15
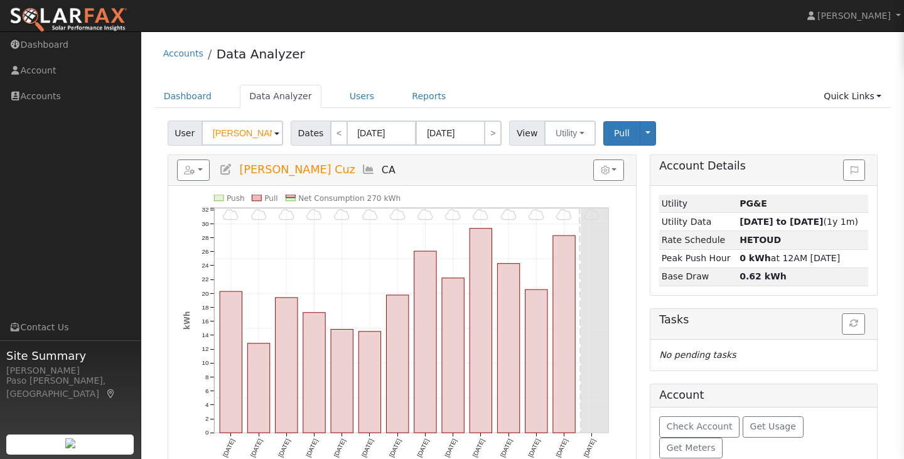
select select "9"
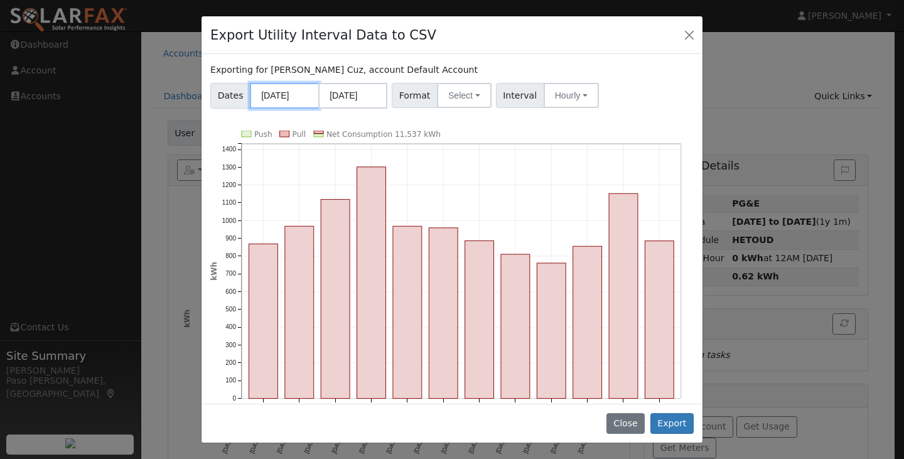
click at [284, 102] on input "[DATE]" at bounding box center [284, 96] width 69 height 26
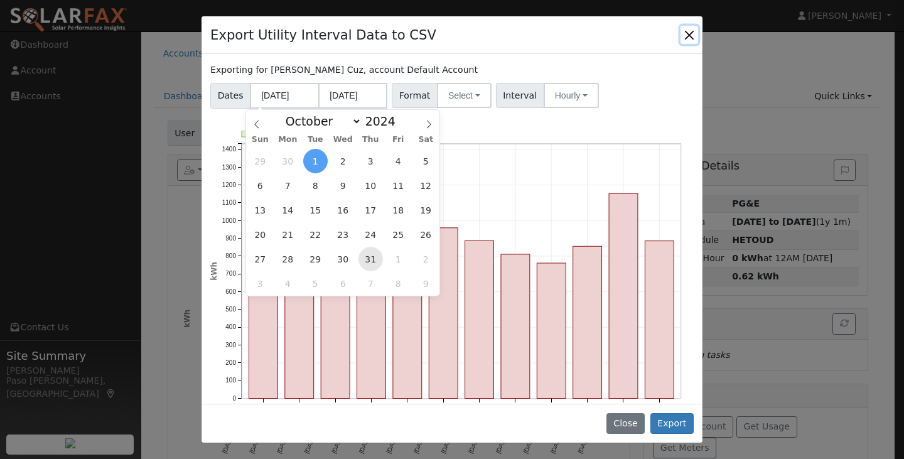
click at [373, 254] on span "31" at bounding box center [370, 259] width 24 height 24
type input "[DATE]"
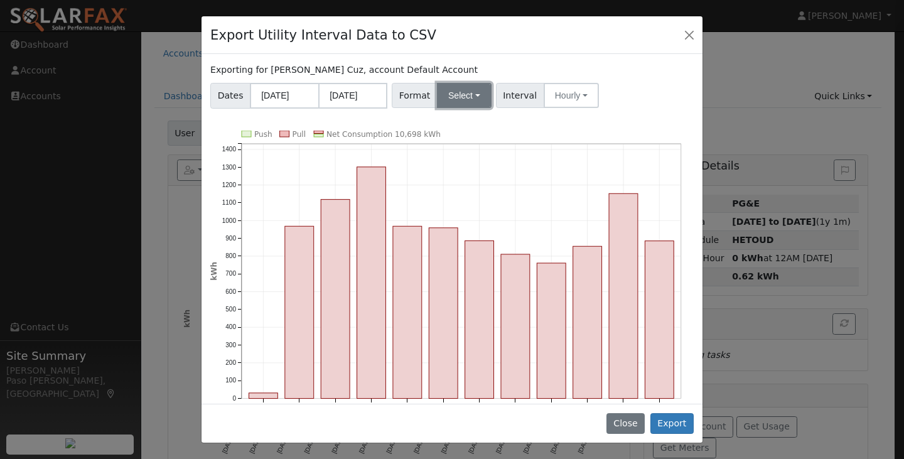
click at [471, 95] on button "Select" at bounding box center [464, 95] width 55 height 25
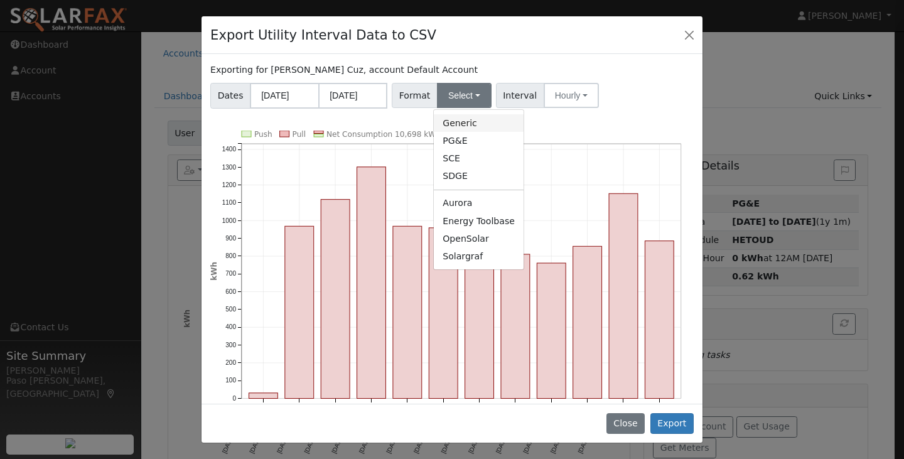
click at [468, 125] on link "Generic" at bounding box center [479, 123] width 90 height 18
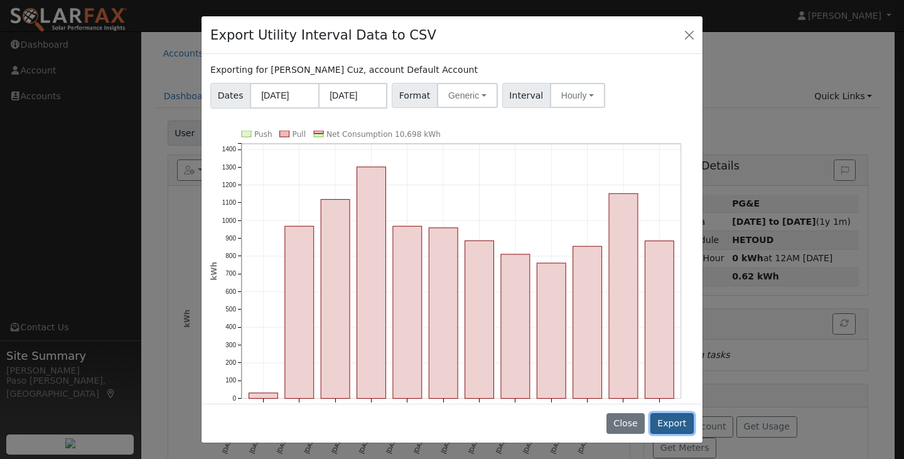
click at [664, 422] on button "Export" at bounding box center [671, 423] width 43 height 21
